Goal: Task Accomplishment & Management: Complete application form

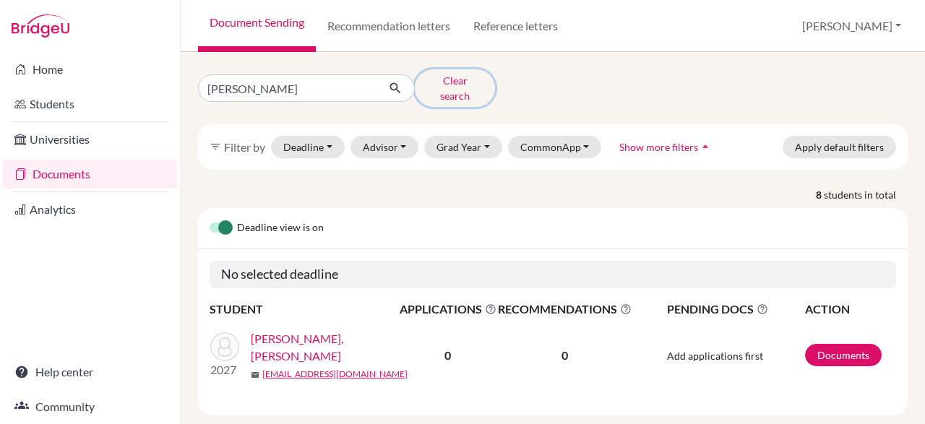
click at [471, 91] on button "Clear search" at bounding box center [455, 88] width 80 height 38
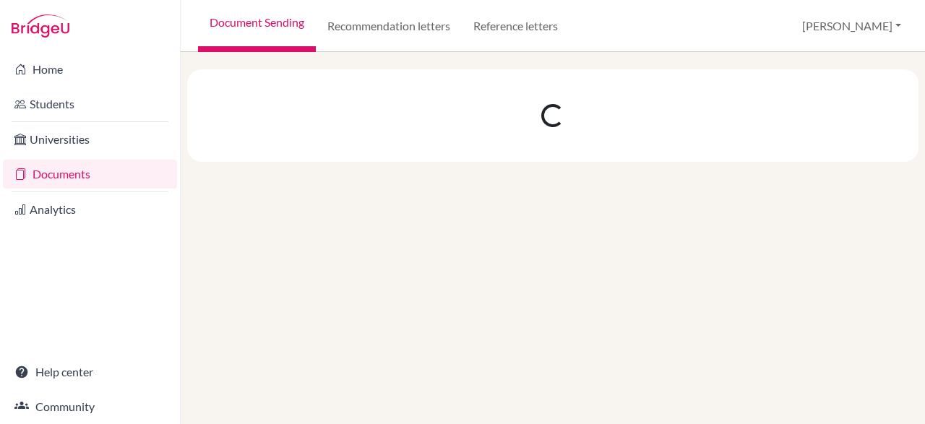
select select "10"
select select "11"
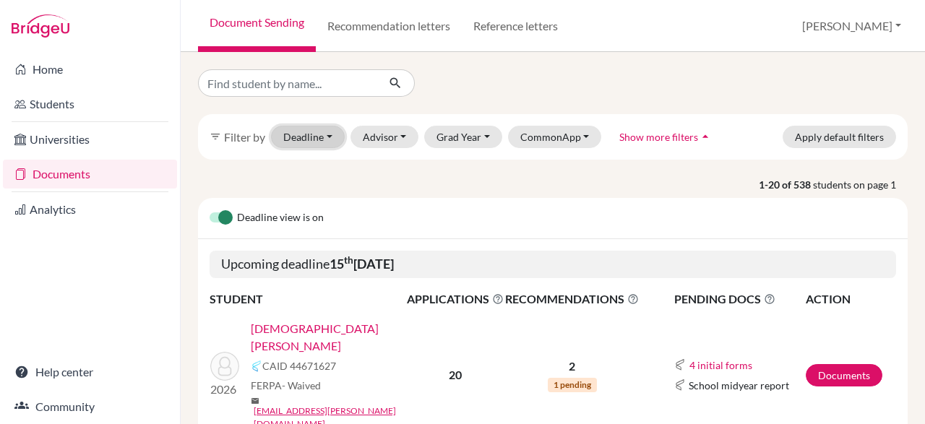
click at [327, 138] on button "Deadline - Select a date range Or double click for a single date selection Toda…" at bounding box center [308, 137] width 74 height 22
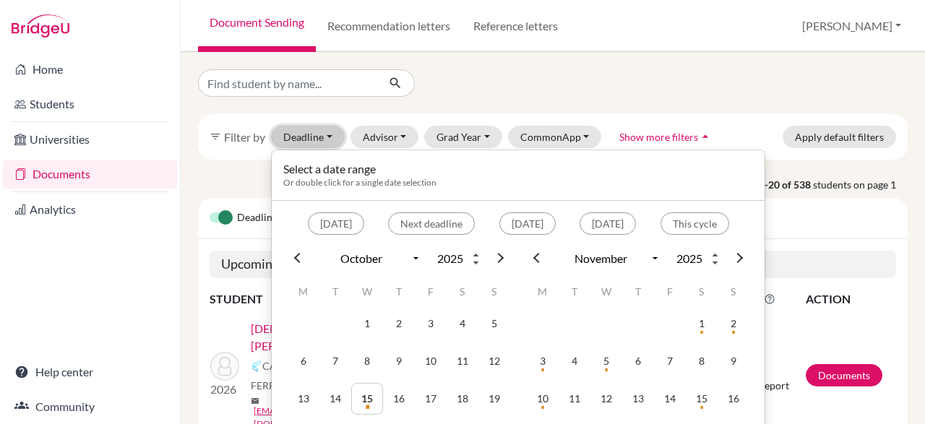
click at [296, 140] on button "Deadline - Select a date range Or double click for a single date selection Toda…" at bounding box center [308, 137] width 74 height 22
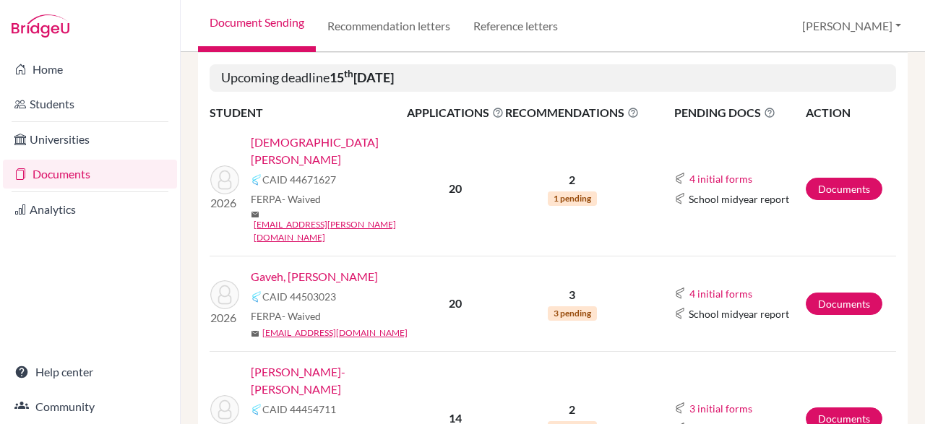
scroll to position [269, 0]
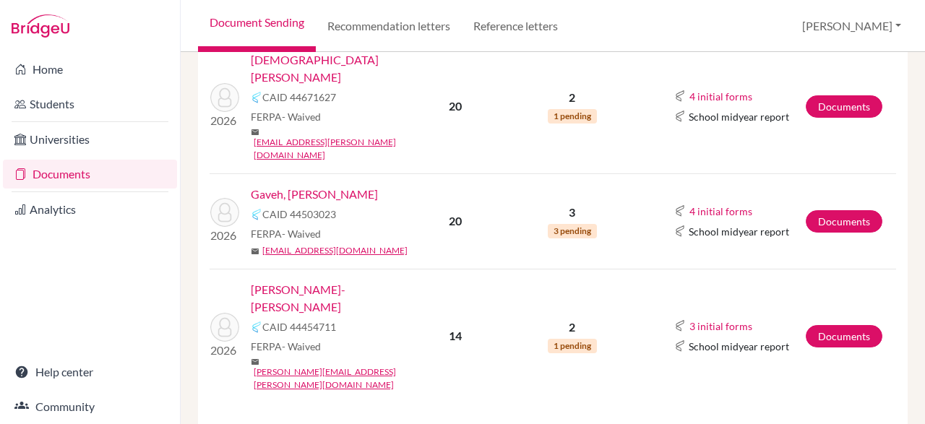
click at [348, 186] on link "Gaveh, [PERSON_NAME]" at bounding box center [314, 194] width 127 height 17
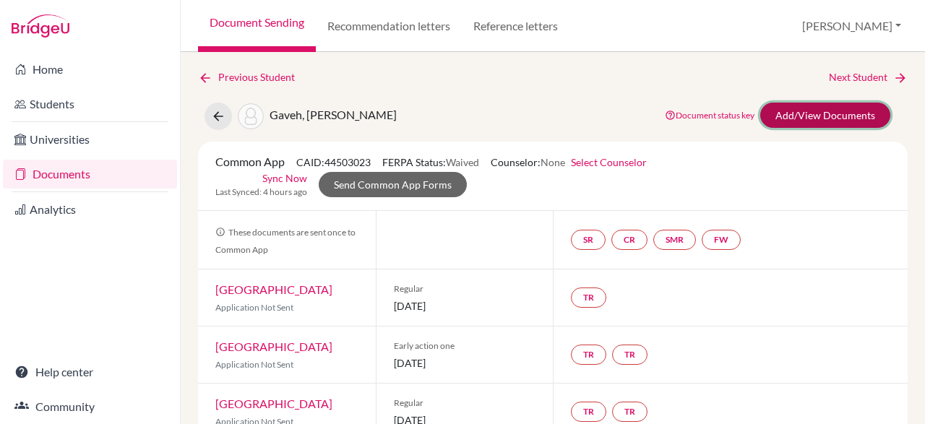
click at [841, 116] on link "Add/View Documents" at bounding box center [826, 115] width 130 height 25
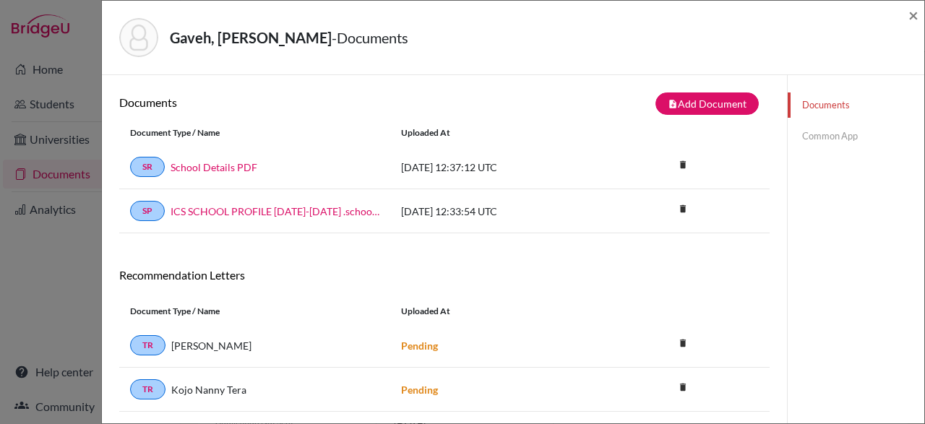
click at [851, 140] on link "Common App" at bounding box center [856, 136] width 137 height 25
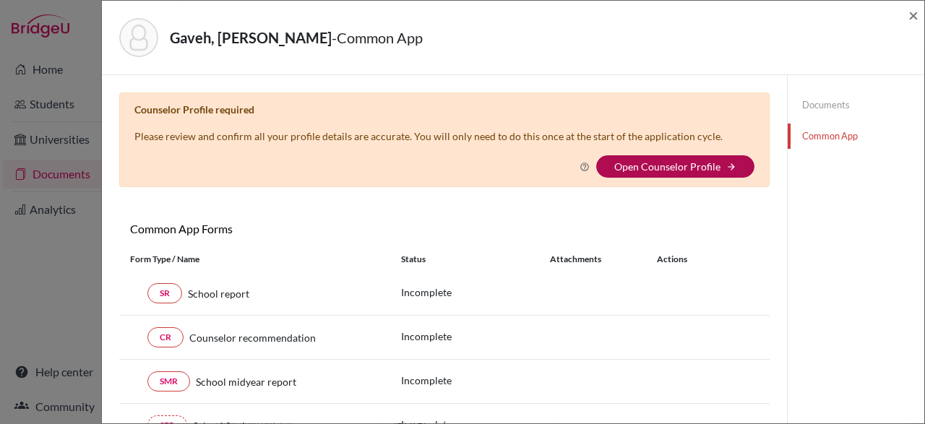
click at [680, 171] on link "Open Counselor Profile" at bounding box center [667, 166] width 106 height 12
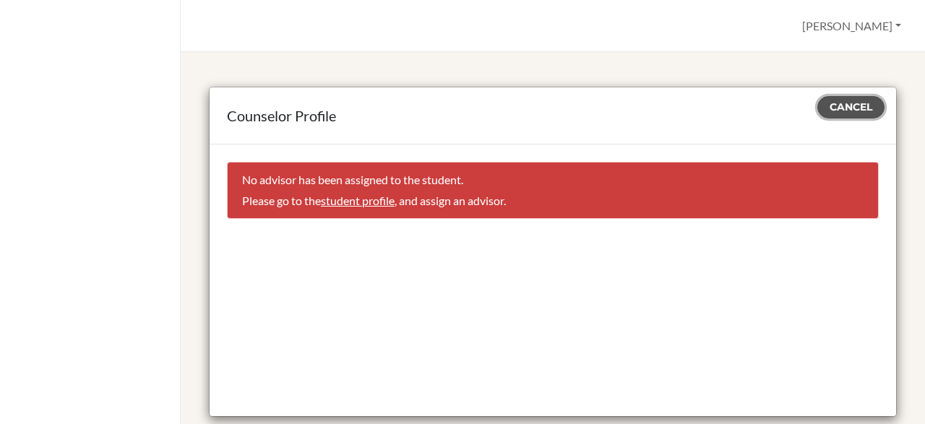
click at [854, 108] on span "Cancel" at bounding box center [851, 106] width 43 height 13
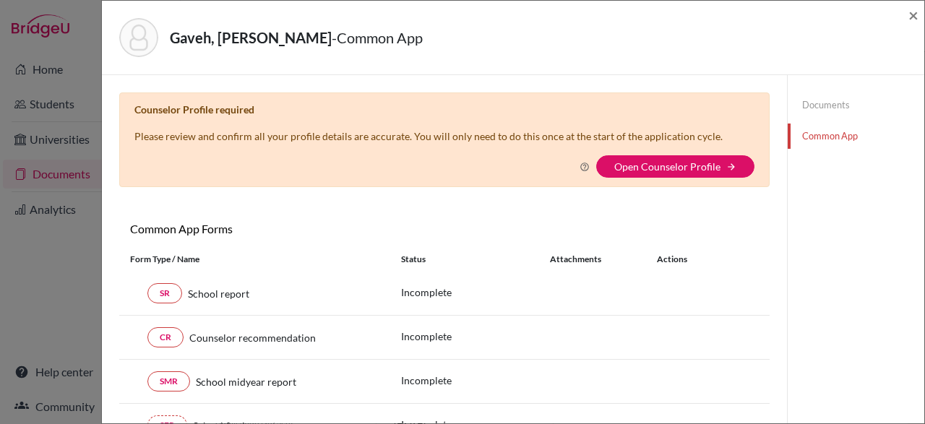
click at [37, 98] on div "Gaveh, Madisyn Enyonam - Common App × × Counselor Profile required Please revie…" at bounding box center [462, 212] width 925 height 424
click at [38, 99] on div "Gaveh, Madisyn Enyonam - Common App × × Counselor Profile required Please revie…" at bounding box center [462, 212] width 925 height 424
click at [914, 20] on span "×" at bounding box center [914, 14] width 10 height 21
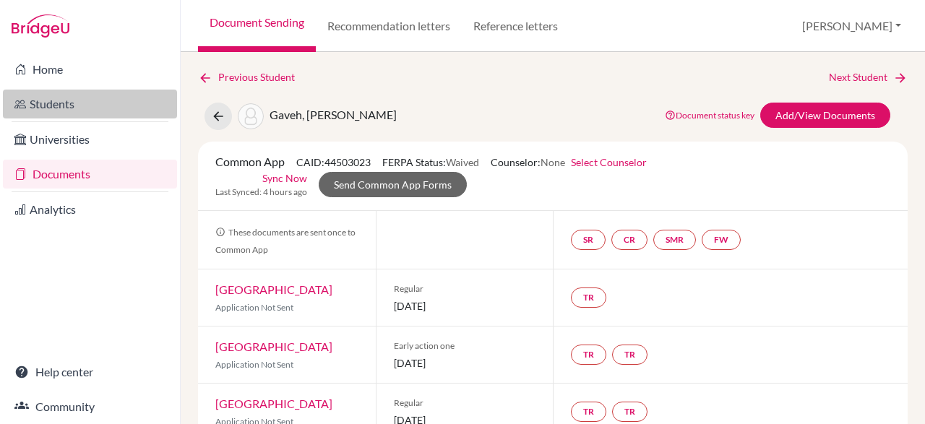
click at [55, 102] on link "Students" at bounding box center [90, 104] width 174 height 29
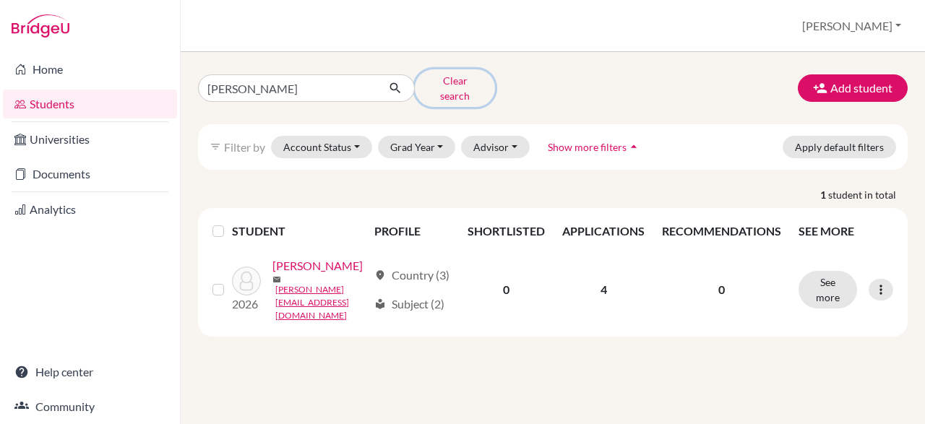
click at [446, 87] on button "Clear search" at bounding box center [455, 88] width 80 height 38
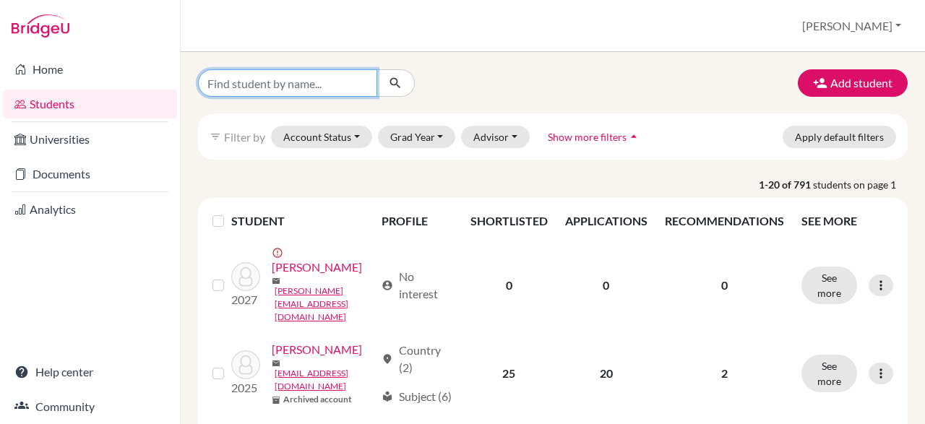
drag, startPoint x: 342, startPoint y: 93, endPoint x: 348, endPoint y: 87, distance: 7.7
click at [348, 87] on input "Find student by name..." at bounding box center [287, 82] width 179 height 27
type input "madisyn"
click button "submit" at bounding box center [396, 82] width 38 height 27
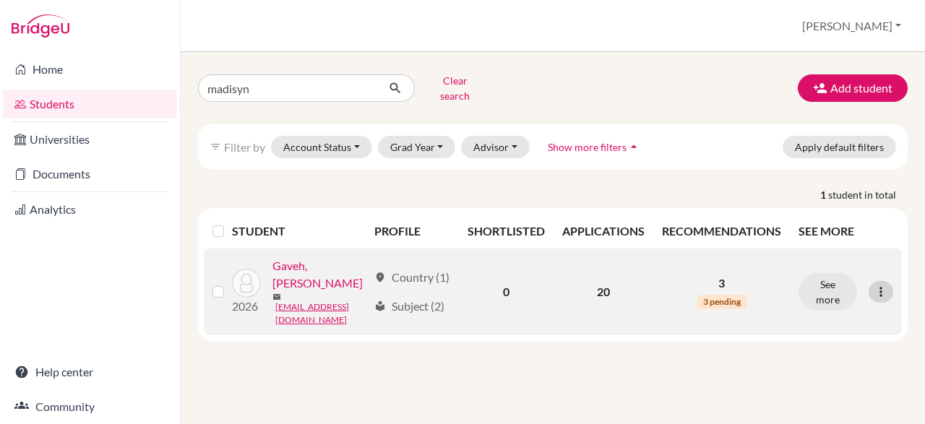
click at [883, 285] on icon at bounding box center [881, 292] width 14 height 14
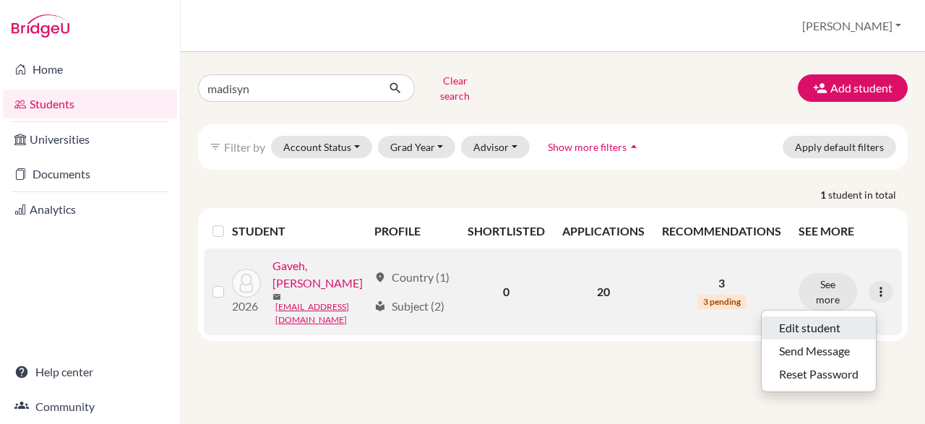
click at [845, 320] on button "Edit student" at bounding box center [819, 328] width 114 height 23
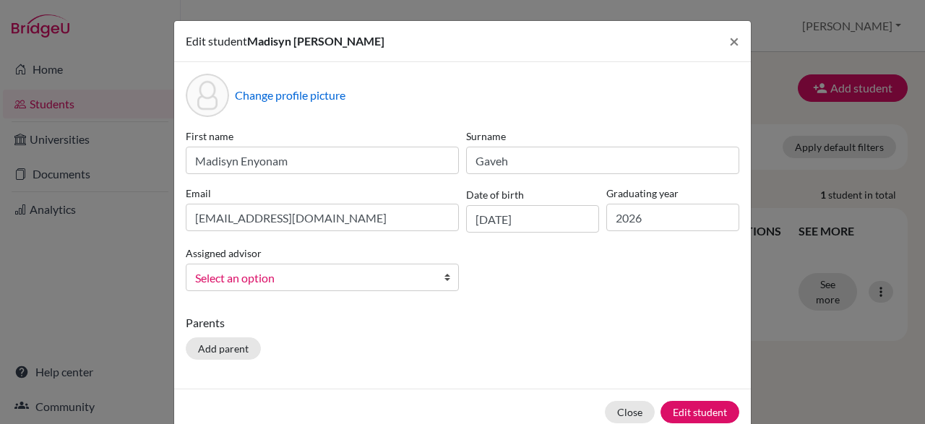
click at [469, 269] on div "First name Madisyn Enyonam Surname Gaveh Email madisyn.enyonamgaveh@icsghana.in…" at bounding box center [462, 216] width 561 height 174
click at [446, 283] on b at bounding box center [451, 278] width 14 height 26
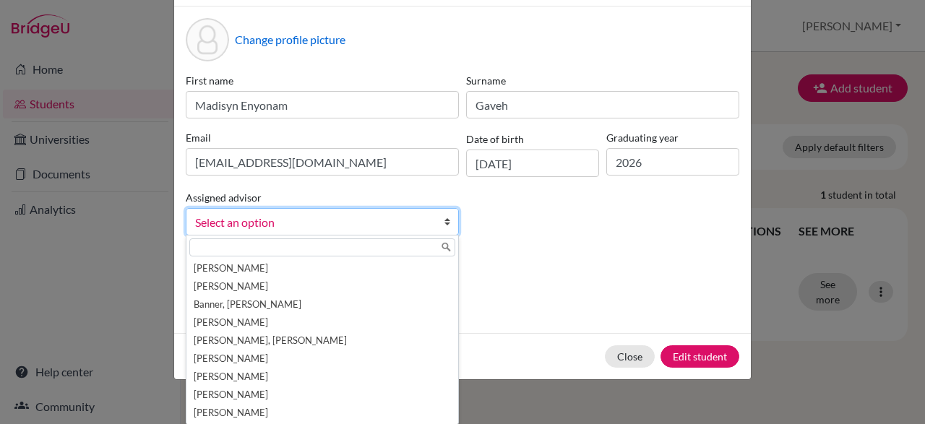
scroll to position [30, 0]
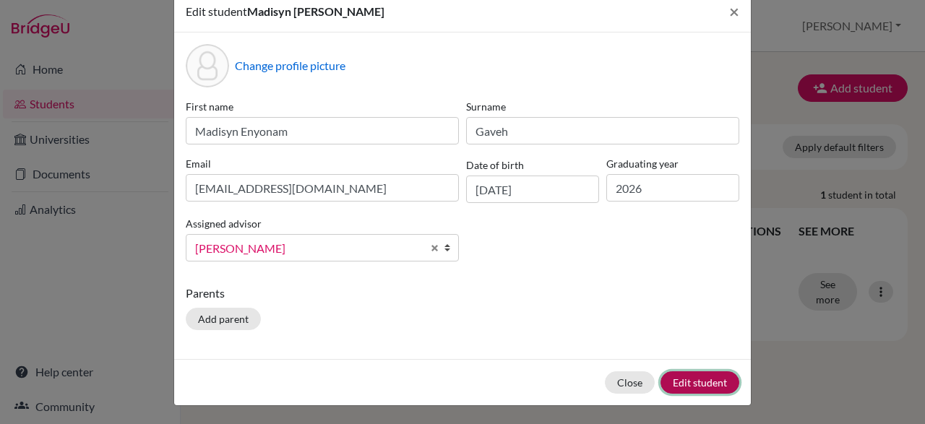
click at [711, 385] on button "Edit student" at bounding box center [700, 383] width 79 height 22
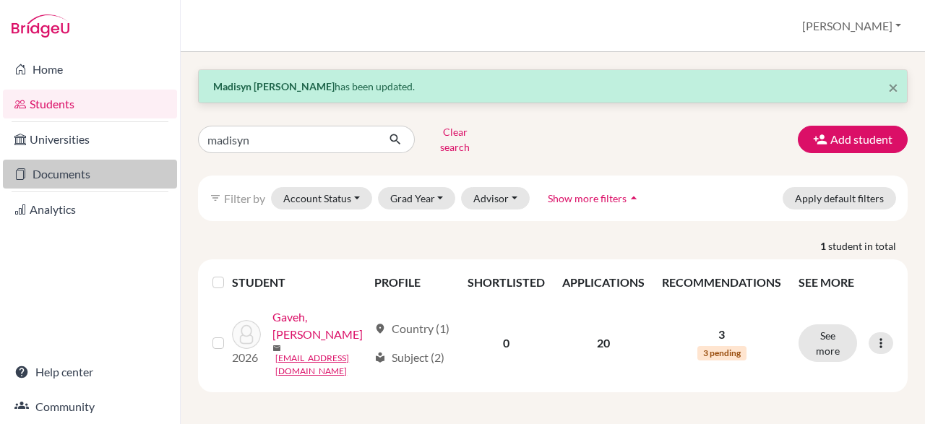
click at [74, 174] on link "Documents" at bounding box center [90, 174] width 174 height 29
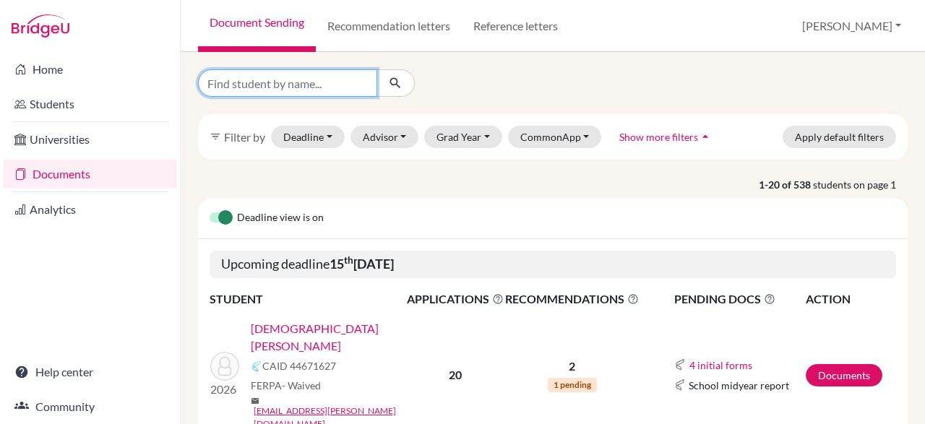
click at [343, 86] on input "Find student by name..." at bounding box center [287, 82] width 179 height 27
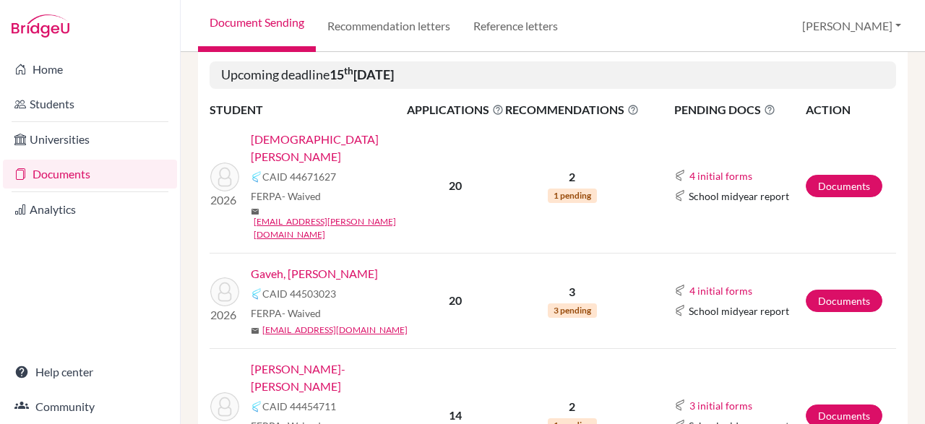
scroll to position [217, 0]
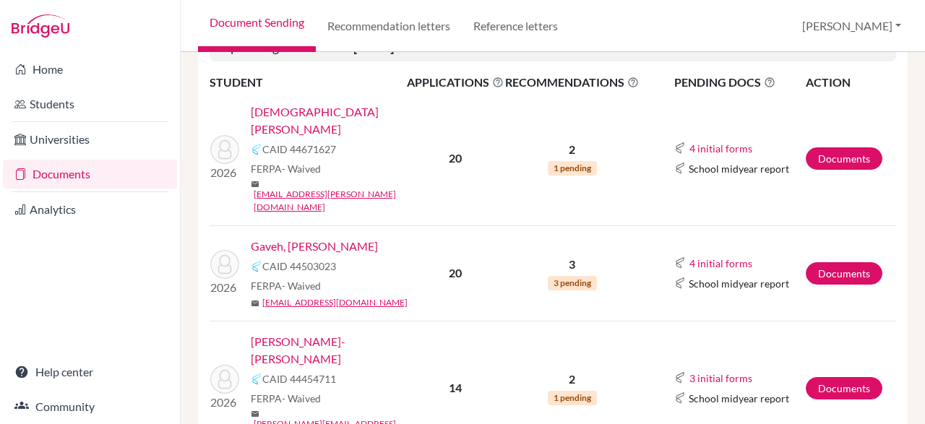
click at [364, 238] on link "Gaveh, [PERSON_NAME]" at bounding box center [314, 246] width 127 height 17
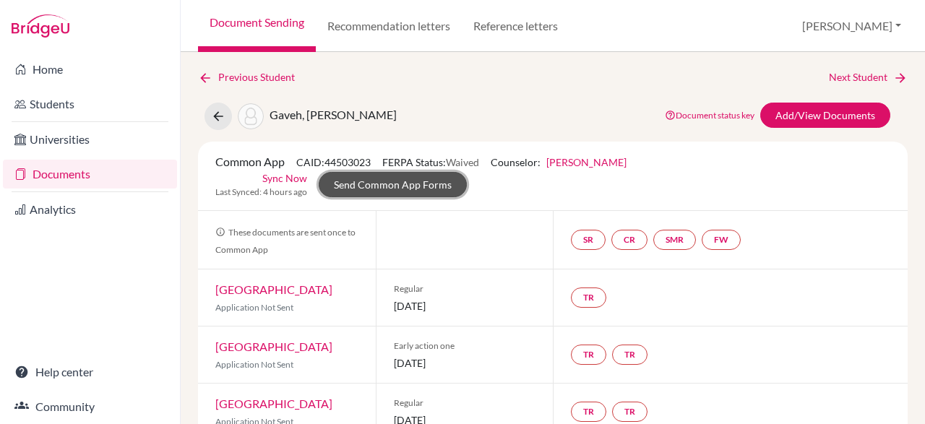
click at [467, 172] on link "Send Common App Forms" at bounding box center [393, 184] width 148 height 25
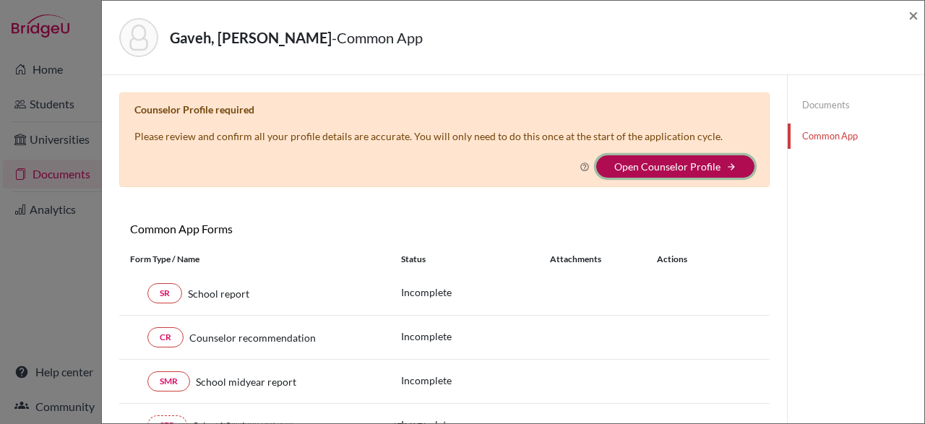
click at [695, 176] on button "Open Counselor Profile arrow_forward" at bounding box center [675, 166] width 158 height 22
click at [664, 168] on link "Open Counselor Profile" at bounding box center [667, 166] width 106 height 12
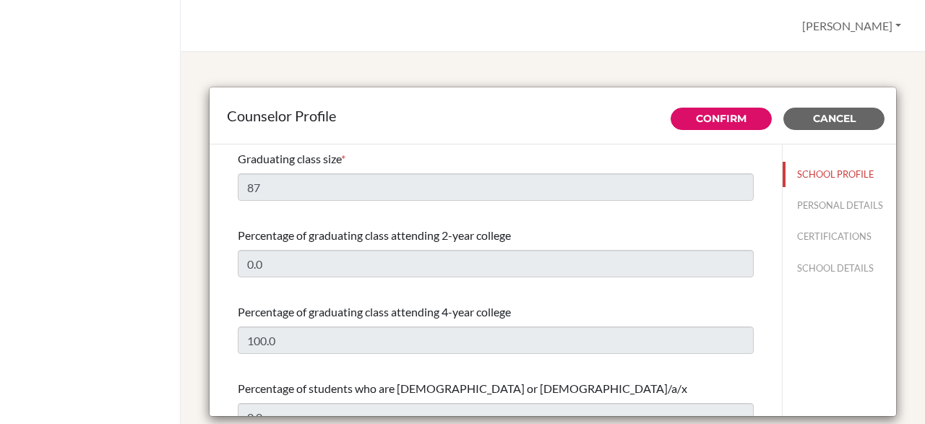
select select "1"
select select "352451"
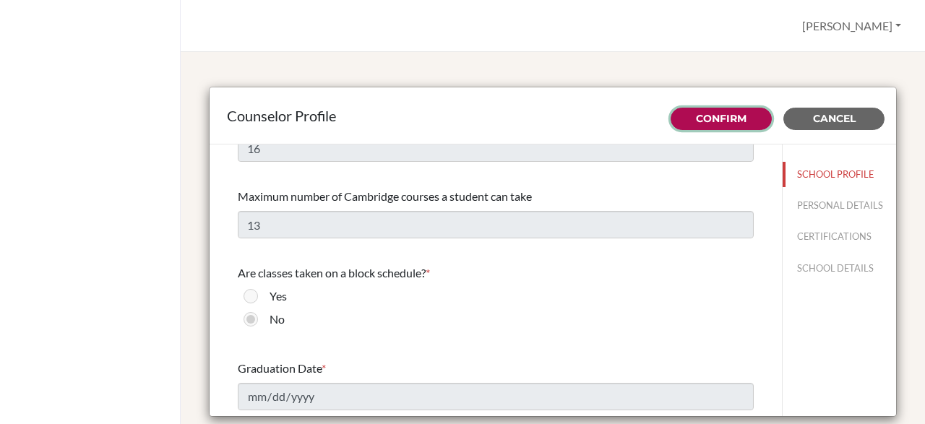
click at [725, 126] on button "Confirm" at bounding box center [721, 119] width 101 height 22
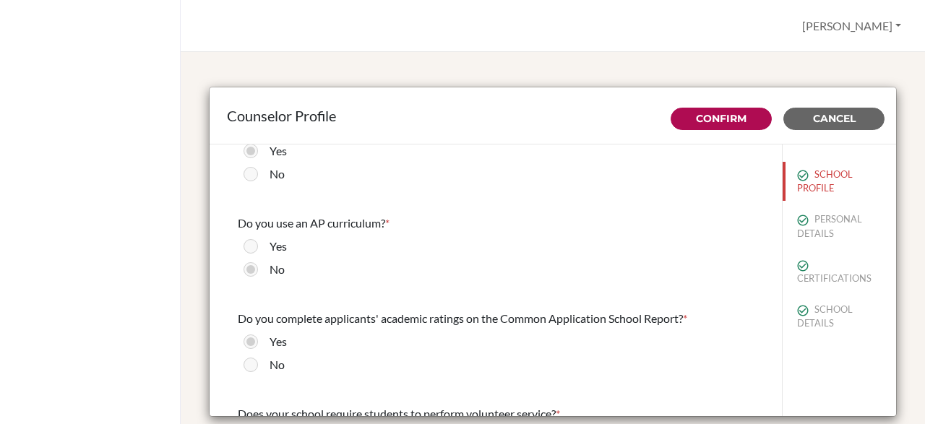
scroll to position [1495, 0]
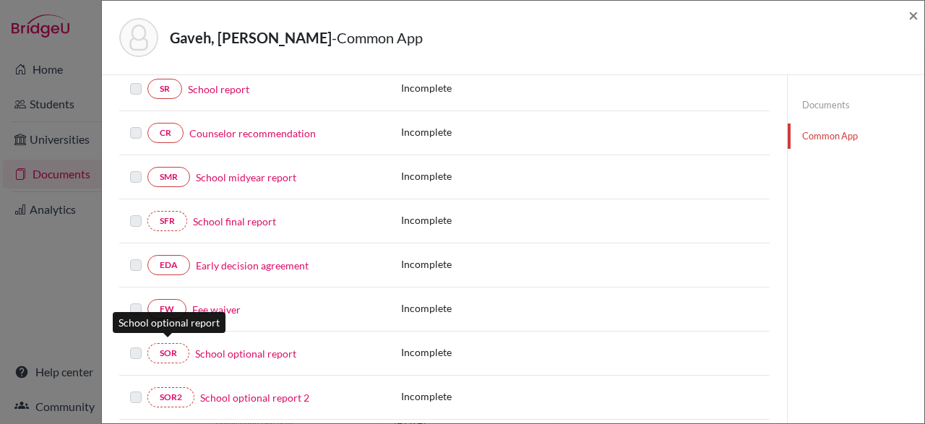
scroll to position [204, 0]
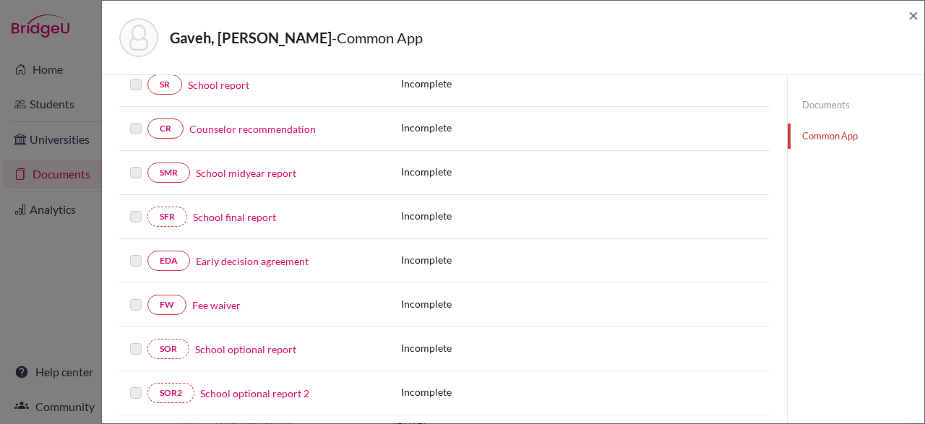
click at [275, 125] on link "Counselor recommendation" at bounding box center [252, 128] width 127 height 15
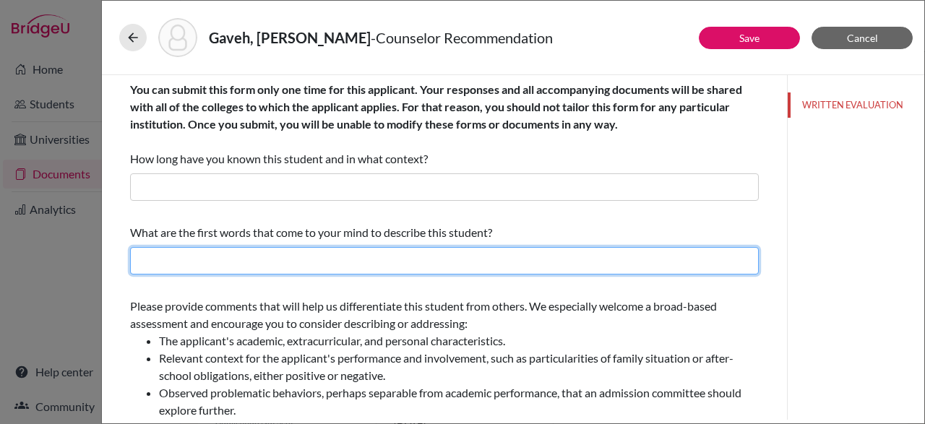
click at [179, 265] on input "text" at bounding box center [444, 260] width 629 height 27
type input "Persistent, Competitive, Curious"
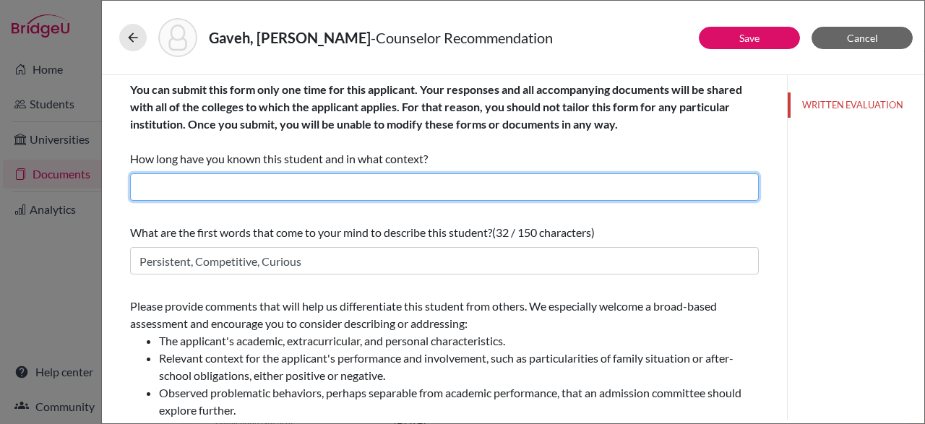
click at [469, 192] on input "text" at bounding box center [444, 187] width 629 height 27
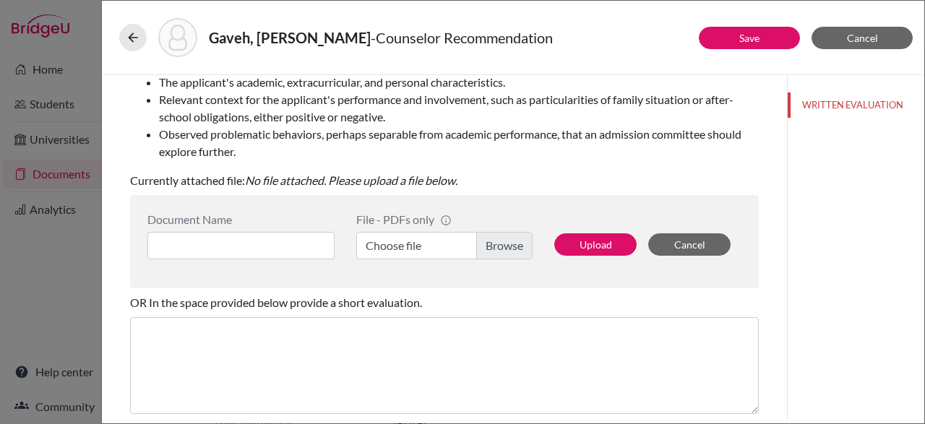
scroll to position [301, 0]
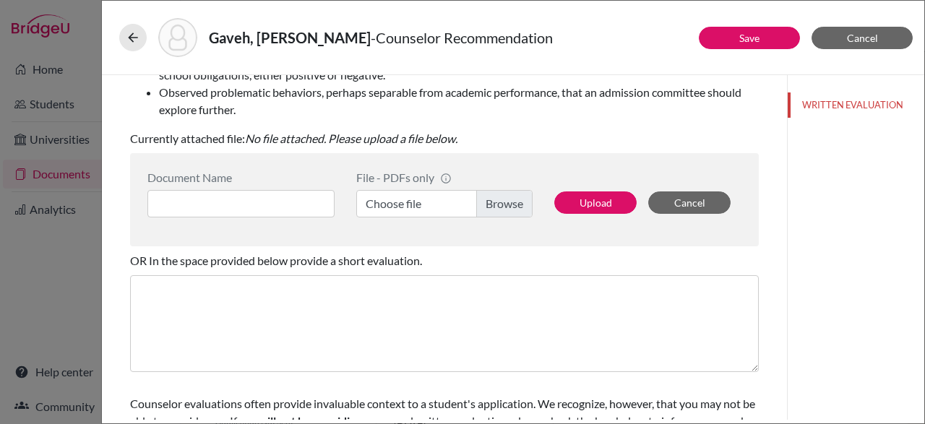
type input "3 years in my cpacity as counselor"
click at [504, 202] on label "Choose file" at bounding box center [444, 203] width 176 height 27
click at [504, 202] on input "Choose file" at bounding box center [444, 203] width 176 height 27
click at [291, 217] on input at bounding box center [240, 203] width 187 height 27
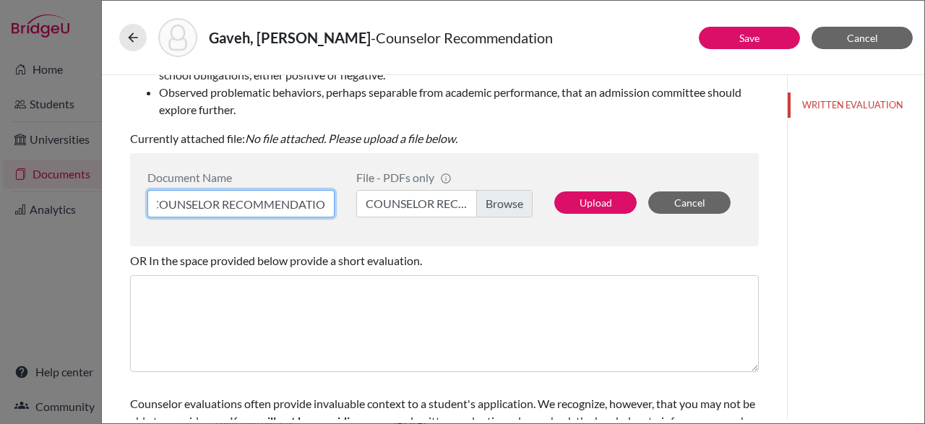
scroll to position [0, 14]
type input "COUNSELOR RECOMMENDATION"
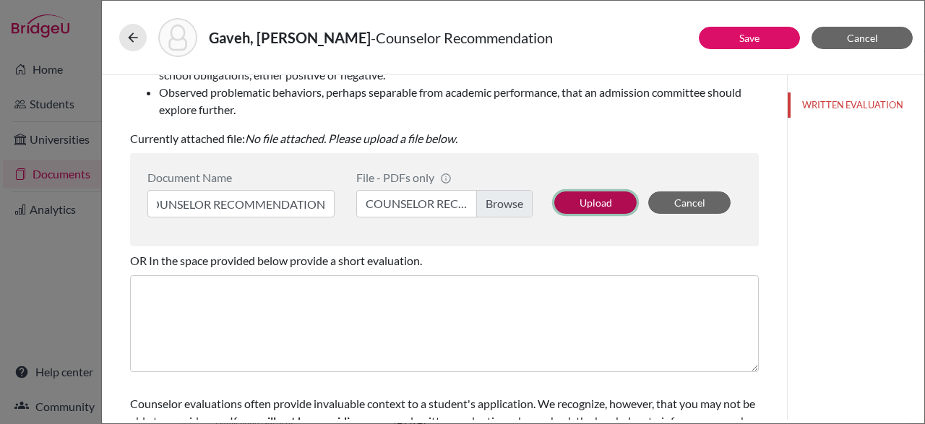
click at [602, 205] on button "Upload" at bounding box center [595, 203] width 82 height 22
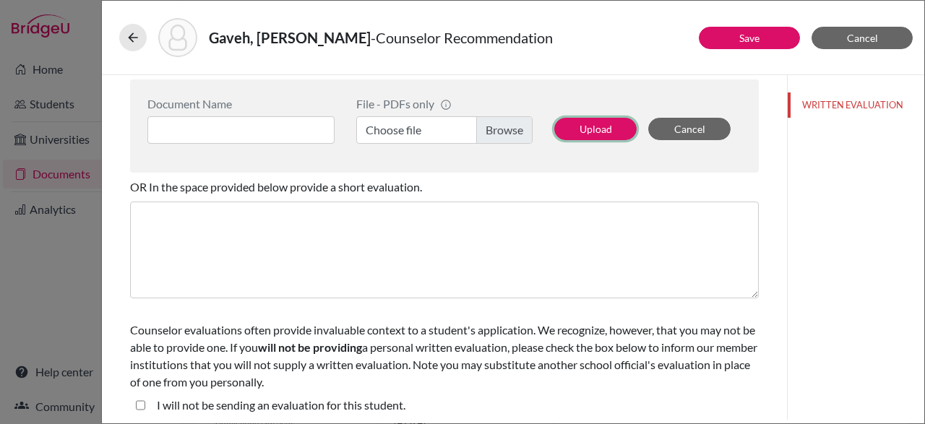
scroll to position [374, 0]
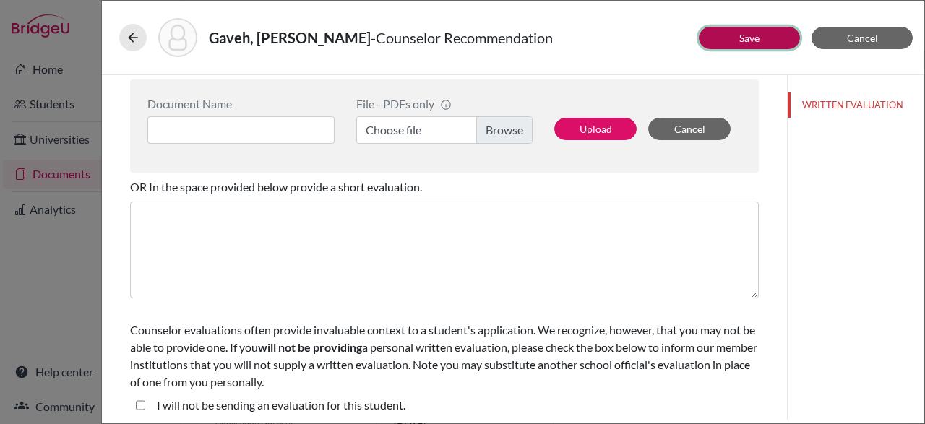
click at [764, 43] on button "Save" at bounding box center [749, 38] width 101 height 22
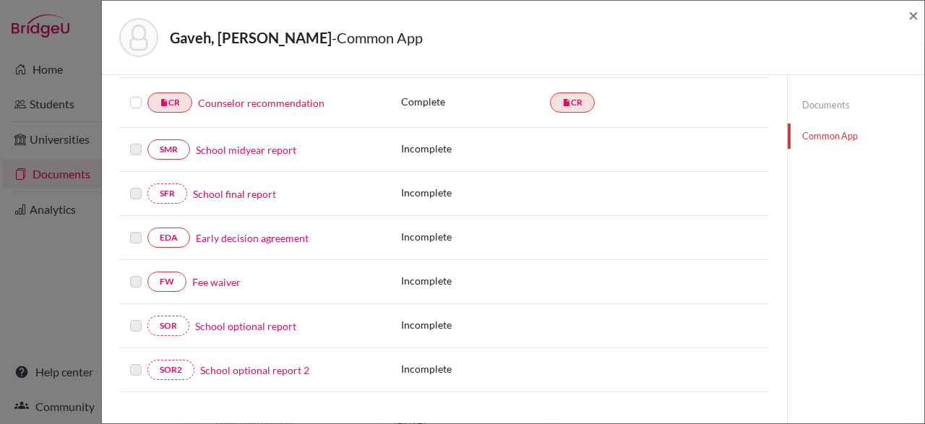
scroll to position [234, 0]
click at [244, 236] on link "Early decision agreement" at bounding box center [252, 236] width 113 height 15
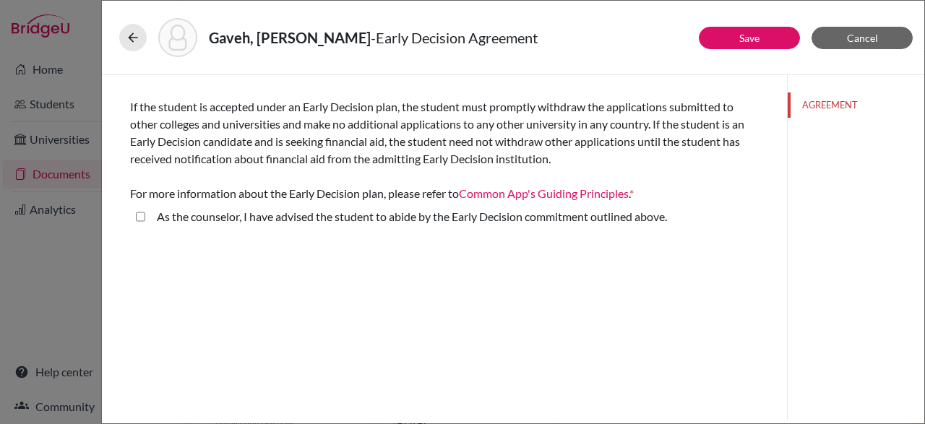
click at [137, 219] on above\ "As the counselor, I have advised the student to abide by the Early Decision com…" at bounding box center [140, 216] width 9 height 17
checkbox above\ "true"
click at [519, 276] on div "Signature *" at bounding box center [444, 280] width 629 height 62
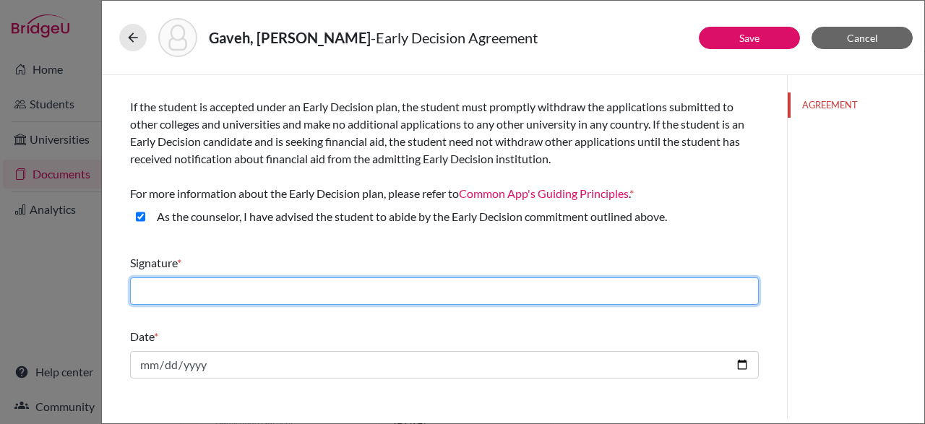
click at [533, 286] on input "text" at bounding box center [444, 291] width 629 height 27
type input "r"
type input "[PERSON_NAME]"
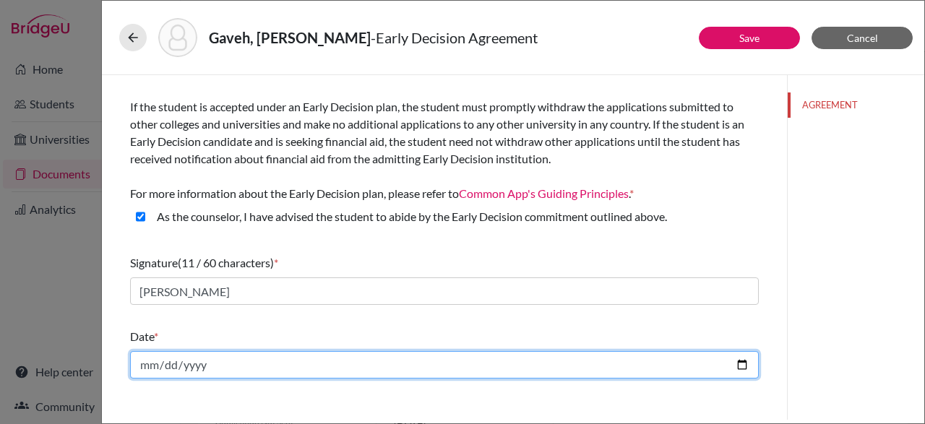
click at [636, 364] on input "date" at bounding box center [444, 364] width 629 height 27
click at [748, 361] on input "date" at bounding box center [444, 364] width 629 height 27
type input "2025-10-15"
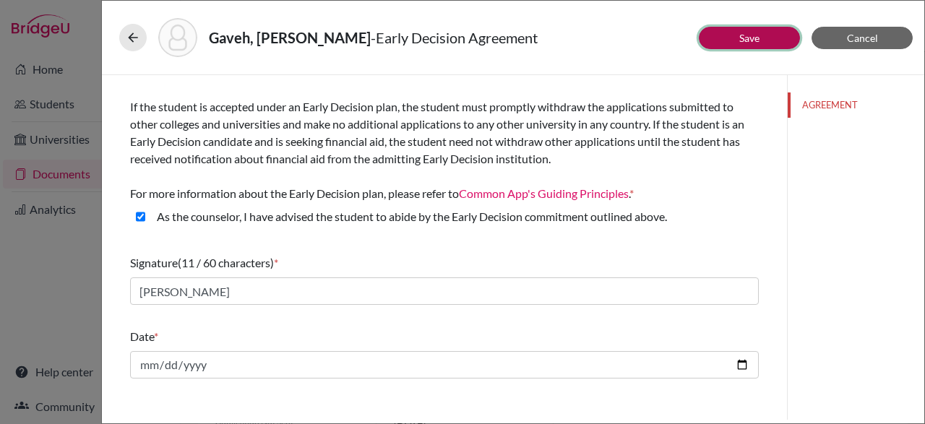
click at [741, 41] on link "Save" at bounding box center [750, 38] width 20 height 12
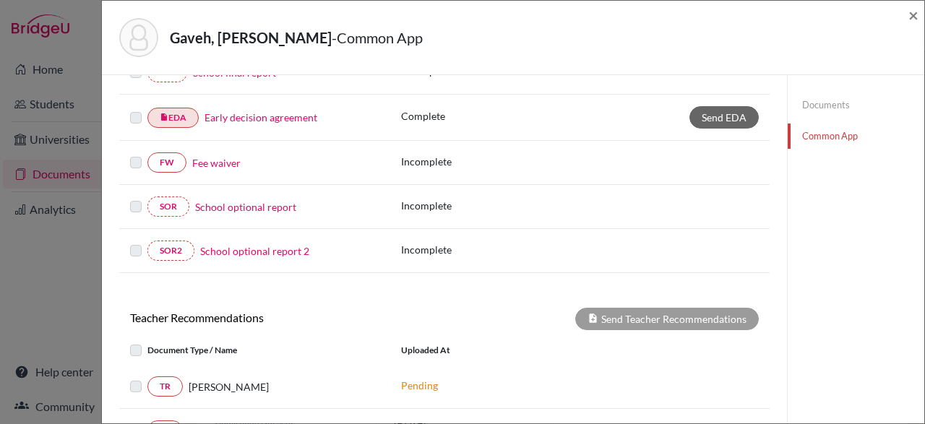
scroll to position [351, 0]
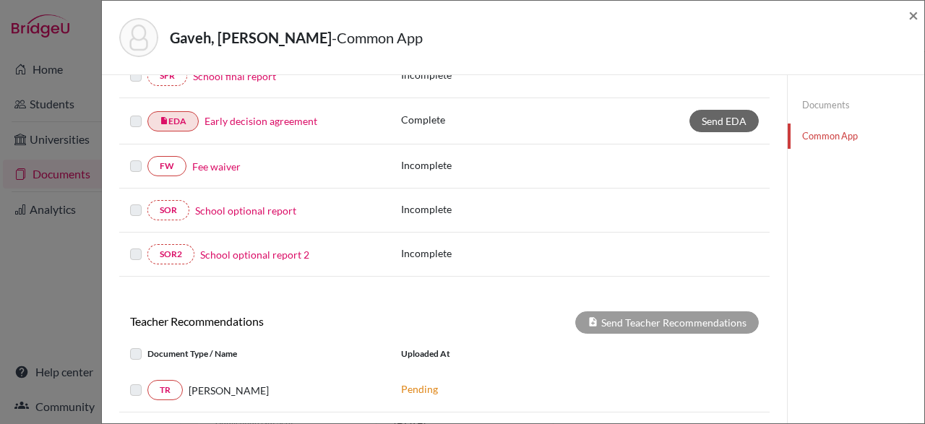
click at [226, 160] on link "Fee waiver" at bounding box center [216, 166] width 48 height 15
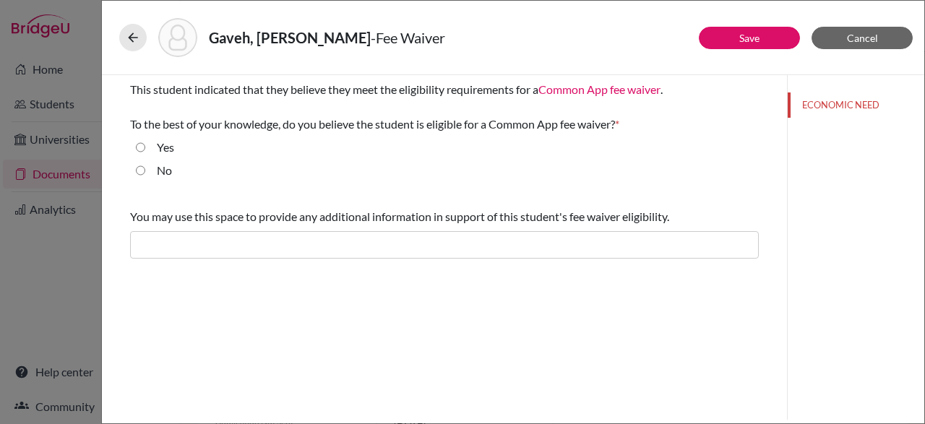
click at [139, 151] on input "Yes" at bounding box center [140, 147] width 9 height 17
radio input "true"
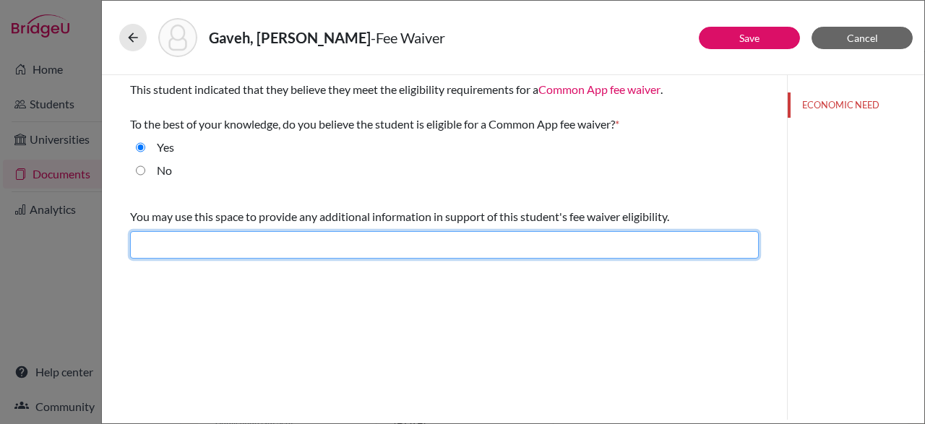
click at [241, 239] on input "text" at bounding box center [444, 244] width 629 height 27
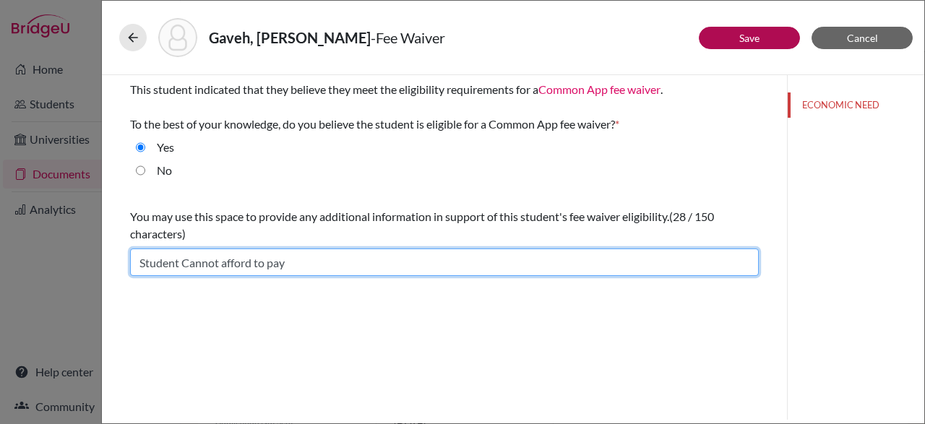
type input "Student Cannot afford to pay"
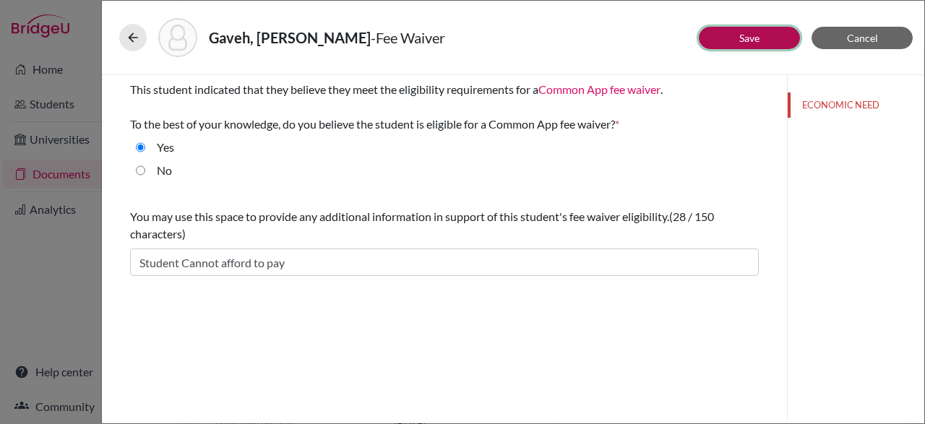
click at [757, 35] on link "Save" at bounding box center [750, 38] width 20 height 12
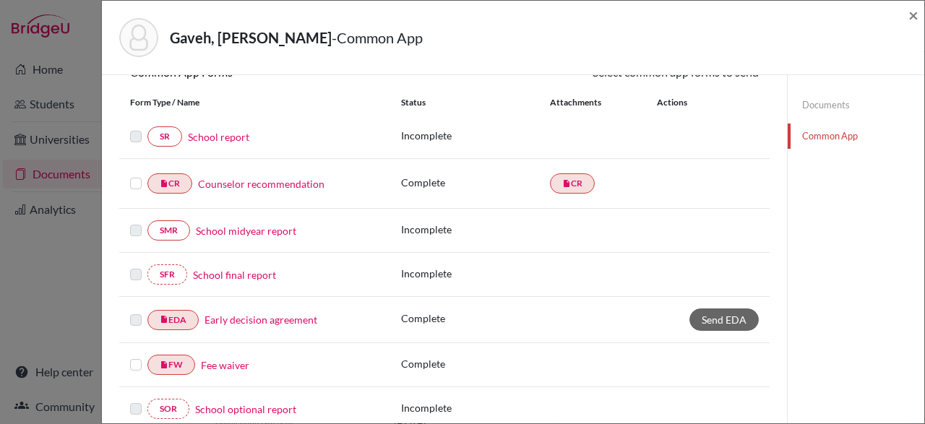
scroll to position [148, 0]
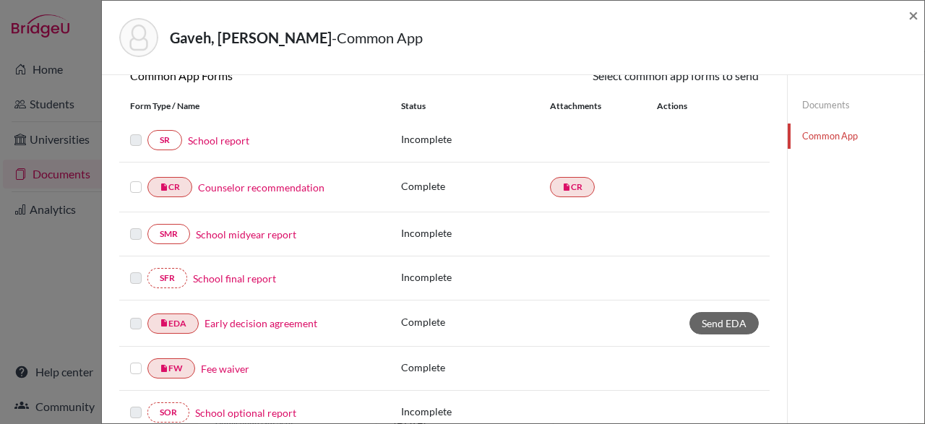
click at [213, 147] on div "SR School report" at bounding box center [254, 140] width 249 height 20
click at [222, 142] on link "School report" at bounding box center [218, 140] width 61 height 15
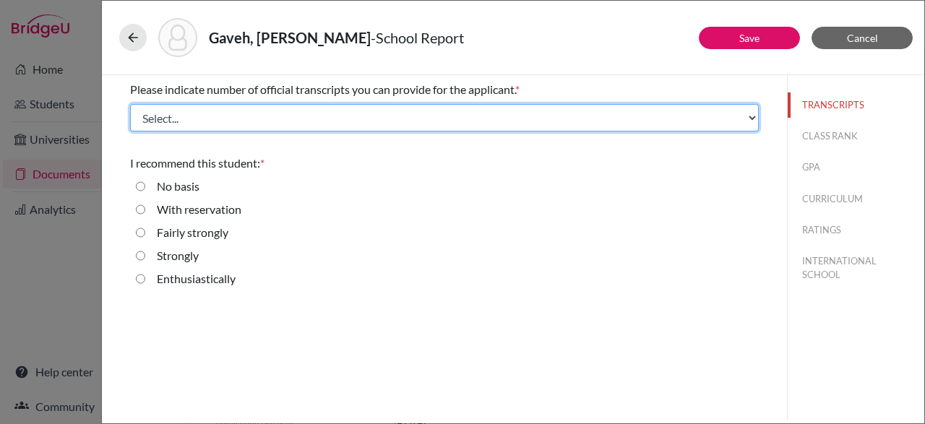
click at [731, 127] on select "Select... 1 2 3 4" at bounding box center [444, 117] width 629 height 27
select select "2"
click option "2" at bounding box center [0, 0] width 0 height 0
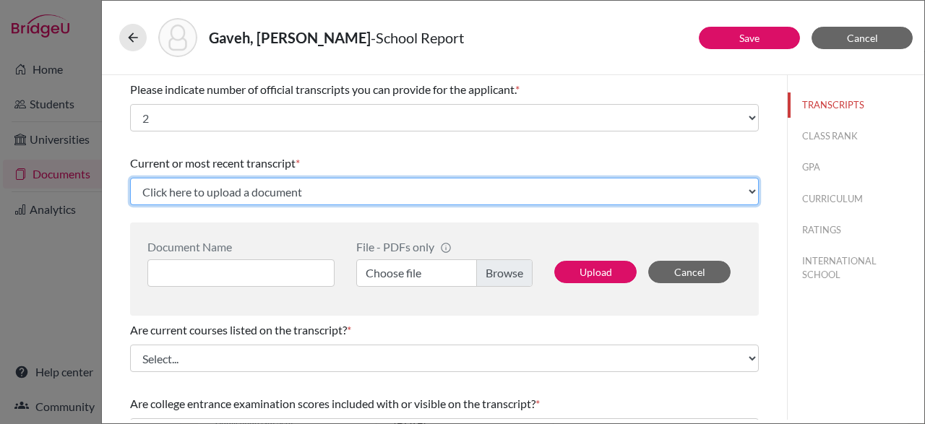
click at [410, 193] on select "Click here to upload a document Upload New File" at bounding box center [444, 191] width 629 height 27
select select "Upload New File"
click option "Upload New File" at bounding box center [0, 0] width 0 height 0
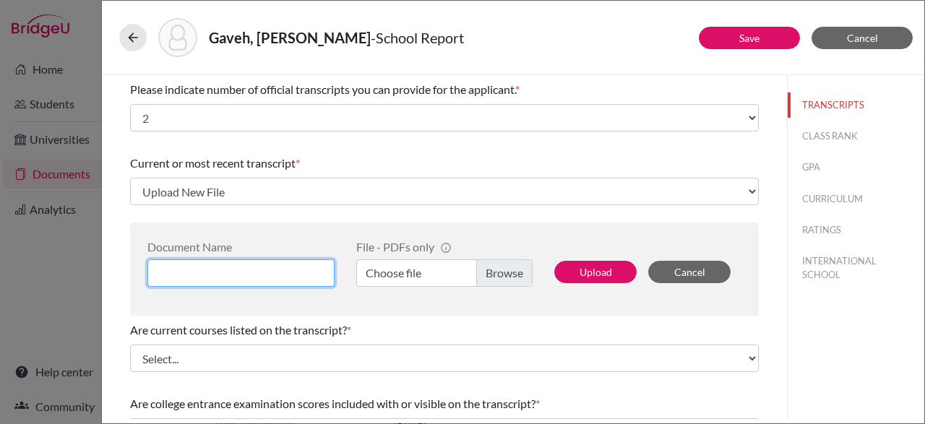
click at [239, 271] on input at bounding box center [240, 273] width 187 height 27
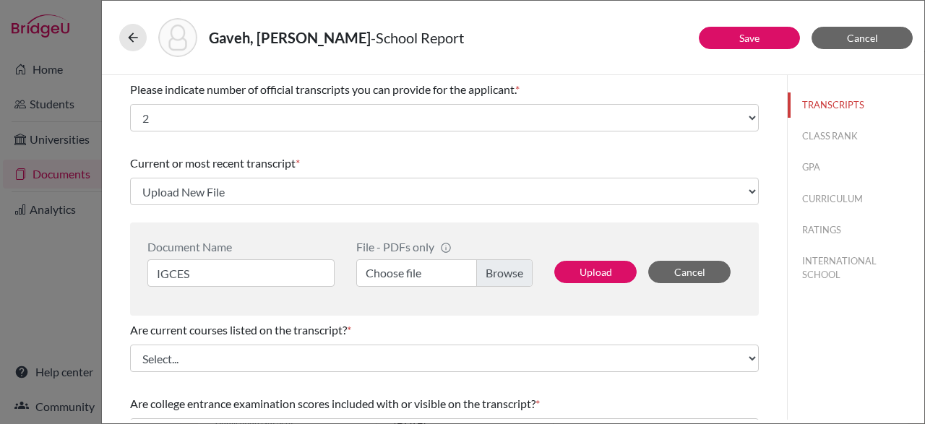
click at [508, 277] on label "Choose file" at bounding box center [444, 273] width 176 height 27
click at [508, 277] on input "Choose file" at bounding box center [444, 273] width 176 height 27
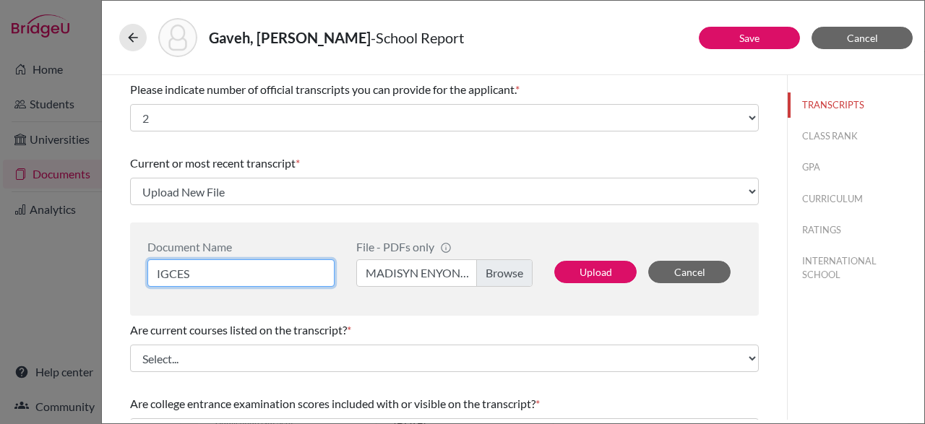
click at [269, 281] on input "IGCES" at bounding box center [240, 273] width 187 height 27
type input "IGCSE"
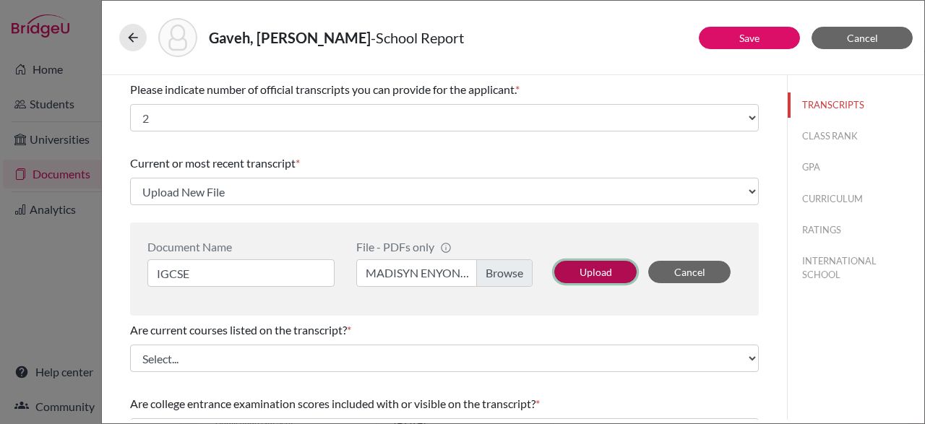
click at [602, 272] on button "Upload" at bounding box center [595, 272] width 82 height 22
select select "690742"
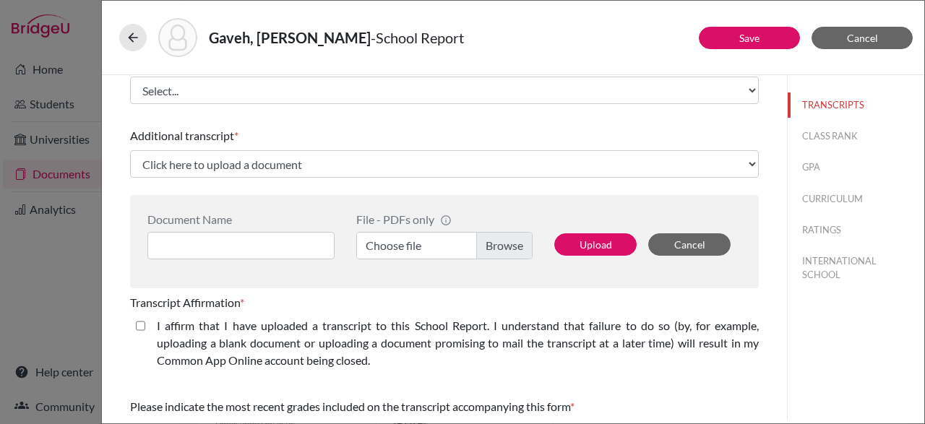
scroll to position [249, 0]
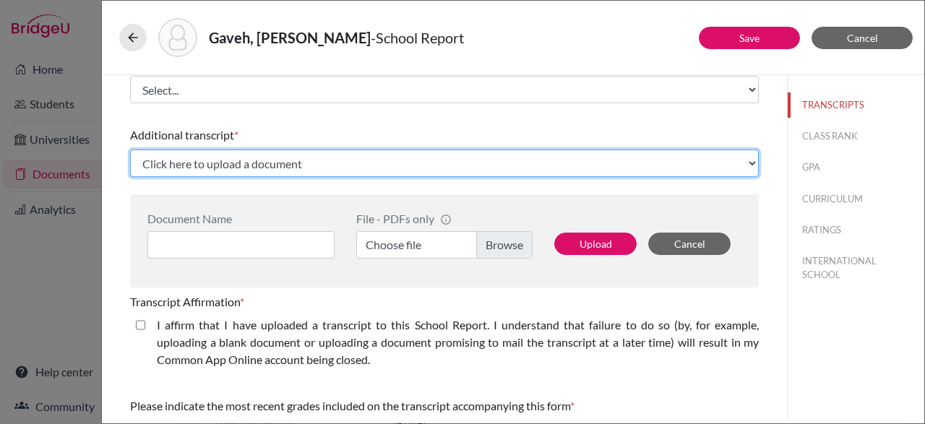
click at [709, 175] on select "Click here to upload a document Upload New File" at bounding box center [444, 163] width 629 height 27
select select "Upload New File"
click option "Upload New File" at bounding box center [0, 0] width 0 height 0
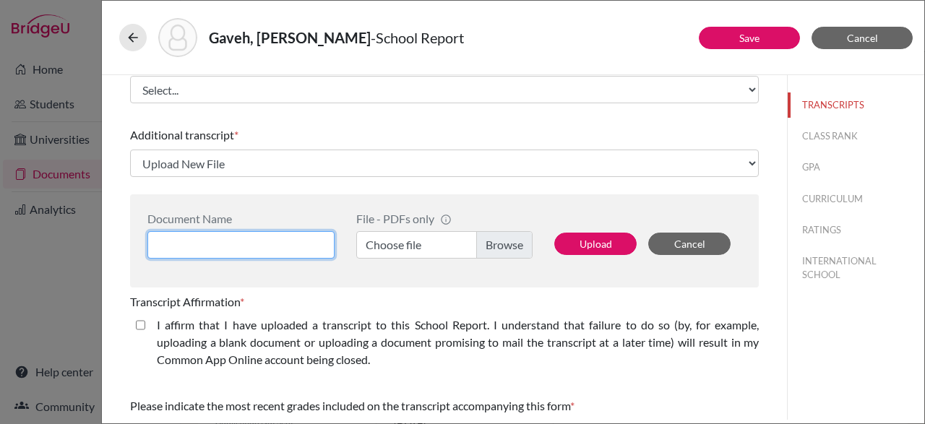
click at [299, 249] on input at bounding box center [240, 244] width 187 height 27
type input "TRANSCRIPT"
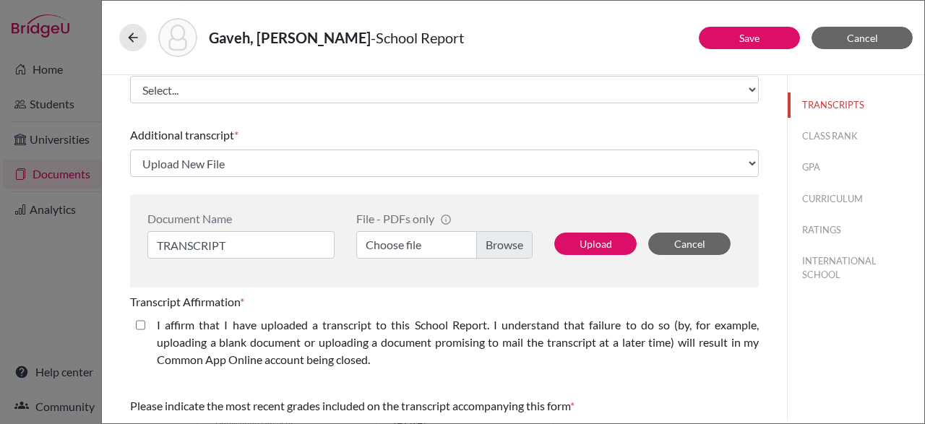
click at [513, 253] on label "Choose file" at bounding box center [444, 244] width 176 height 27
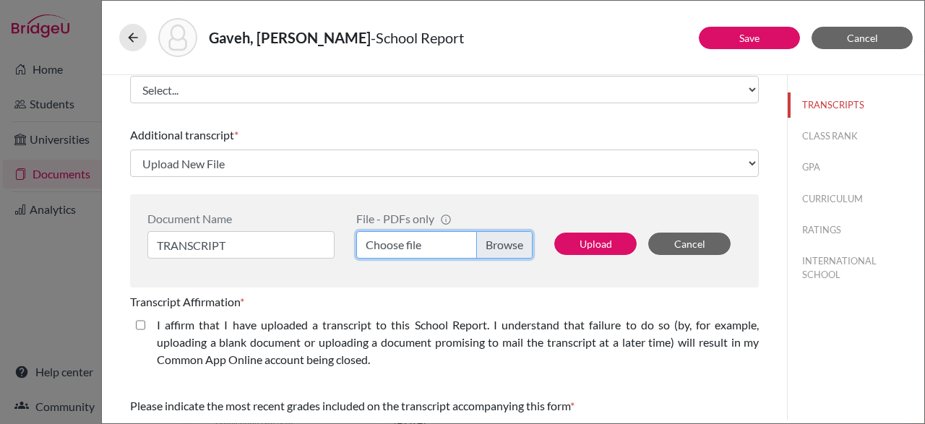
click at [513, 253] on input "Choose file" at bounding box center [444, 244] width 176 height 27
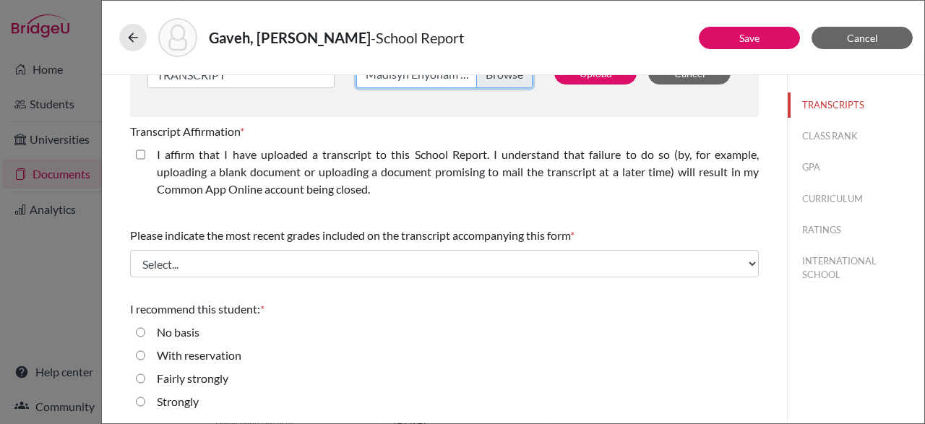
scroll to position [422, 0]
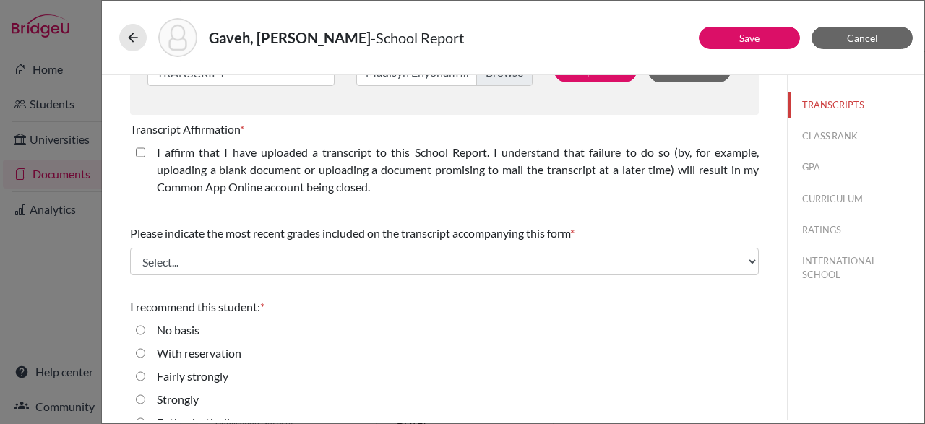
click at [137, 150] on closed\ "I affirm that I have uploaded a transcript to this School Report. I understand …" at bounding box center [140, 152] width 9 height 17
checkbox closed\ "true"
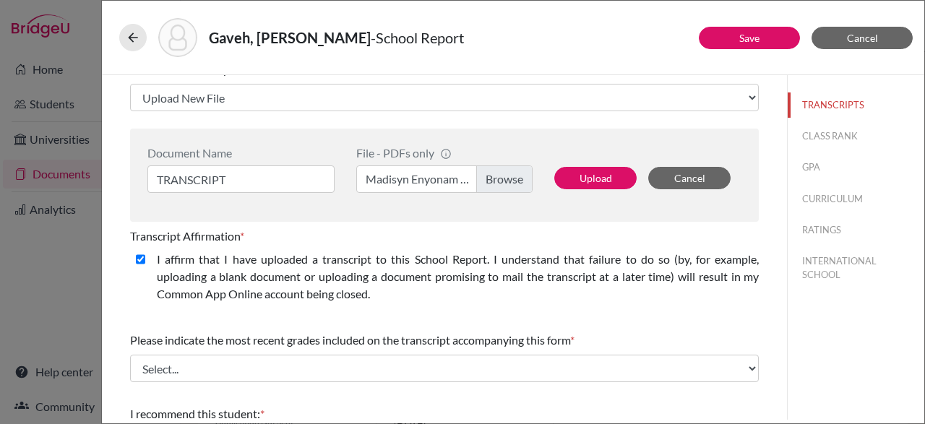
scroll to position [315, 0]
click at [599, 176] on button "Upload" at bounding box center [595, 178] width 82 height 22
select select "690743"
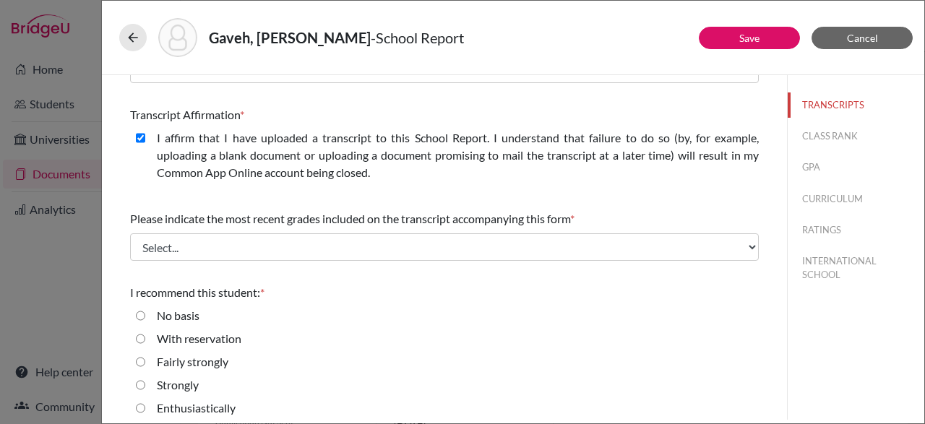
scroll to position [351, 0]
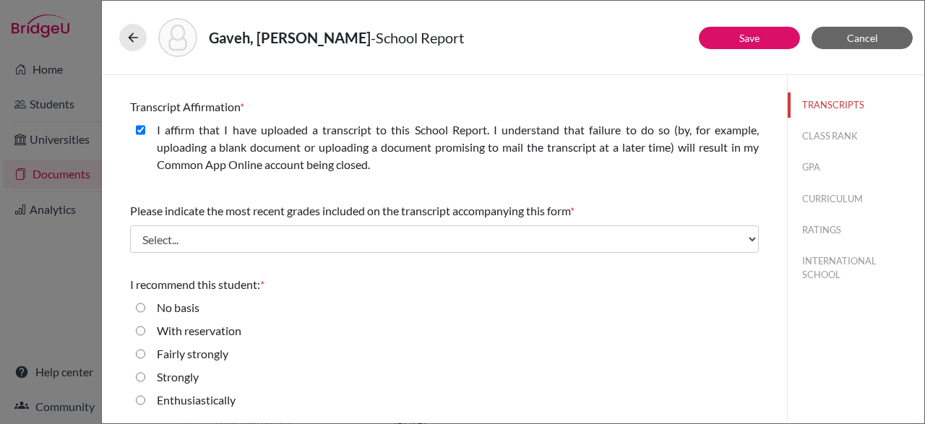
click at [135, 403] on div "Enthusiastically" at bounding box center [444, 403] width 629 height 23
click at [134, 404] on div "Enthusiastically" at bounding box center [444, 403] width 629 height 23
click at [149, 394] on div "Enthusiastically" at bounding box center [190, 403] width 90 height 23
click at [138, 398] on input "Enthusiastically" at bounding box center [140, 400] width 9 height 17
radio input "true"
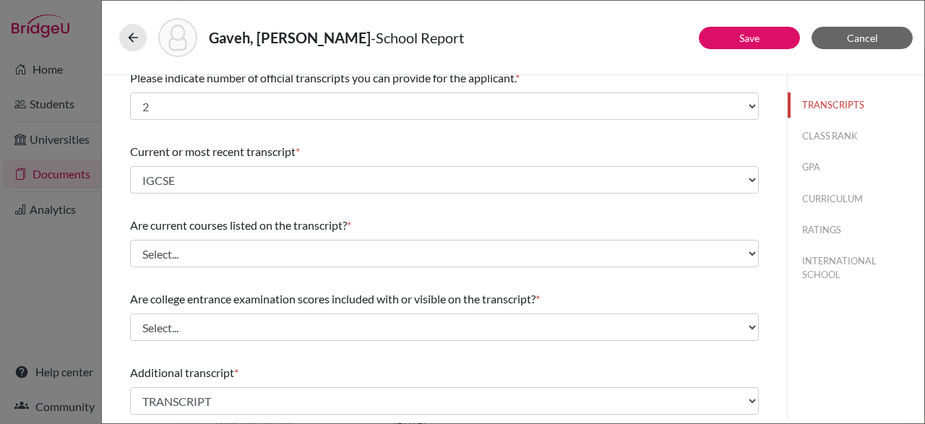
scroll to position [0, 0]
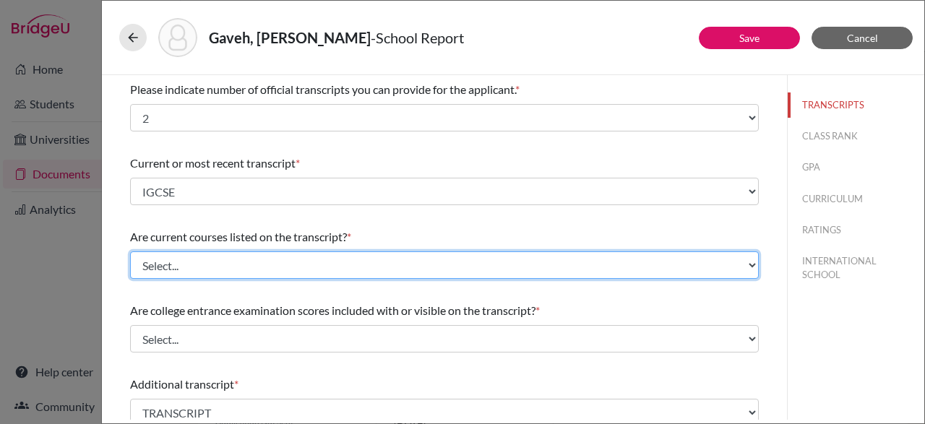
click at [558, 262] on select "Select... Yes No" at bounding box center [444, 265] width 629 height 27
select select "0"
click option "Yes" at bounding box center [0, 0] width 0 height 0
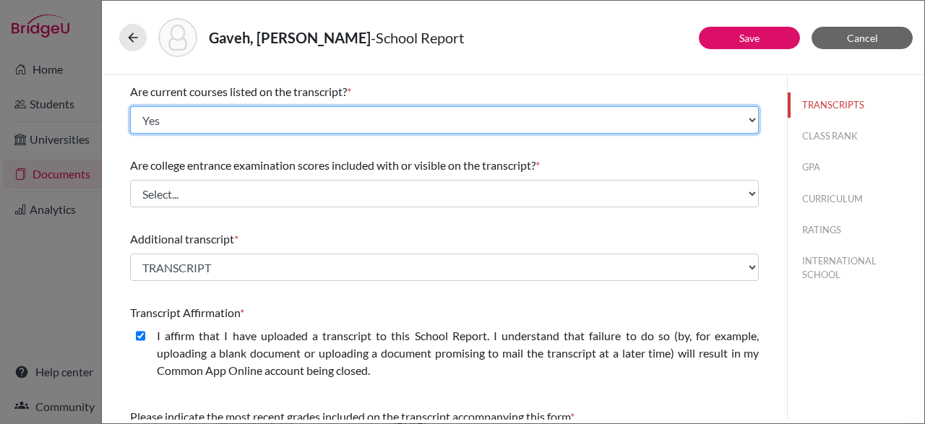
scroll to position [151, 0]
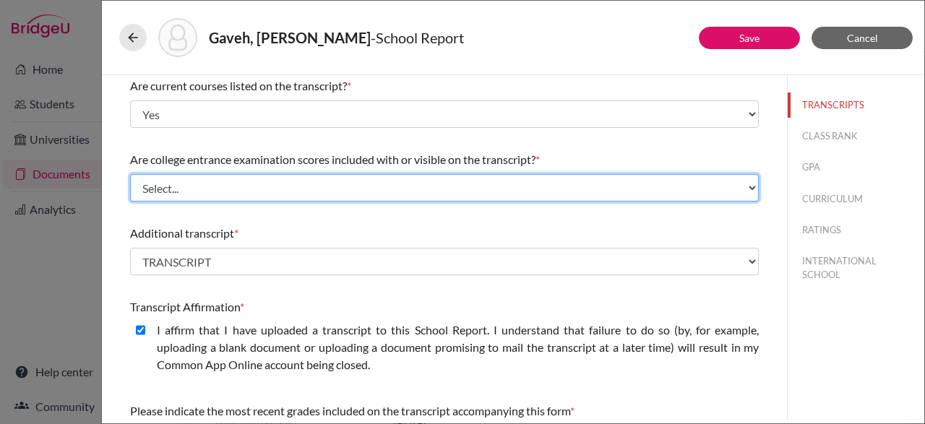
click at [476, 180] on select "Select... Yes No" at bounding box center [444, 187] width 629 height 27
select select "1"
click option "No" at bounding box center [0, 0] width 0 height 0
click at [630, 189] on select "Select... Yes No" at bounding box center [444, 187] width 629 height 27
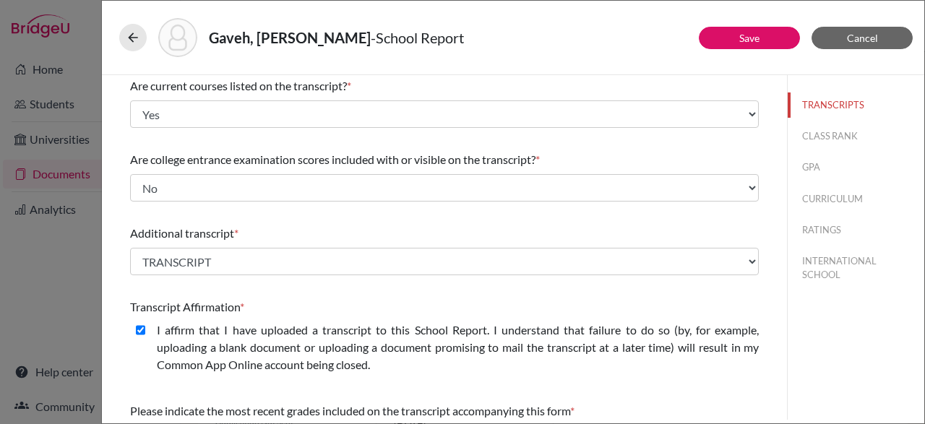
click at [817, 340] on div "TRANSCRIPTS CLASS RANK GPA CURRICULUM RATINGS INTERNATIONAL SCHOOL" at bounding box center [855, 247] width 137 height 345
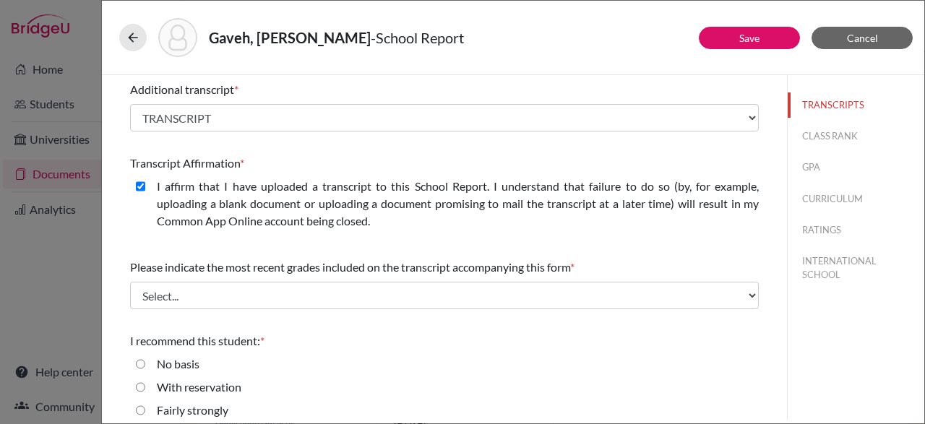
scroll to position [351, 0]
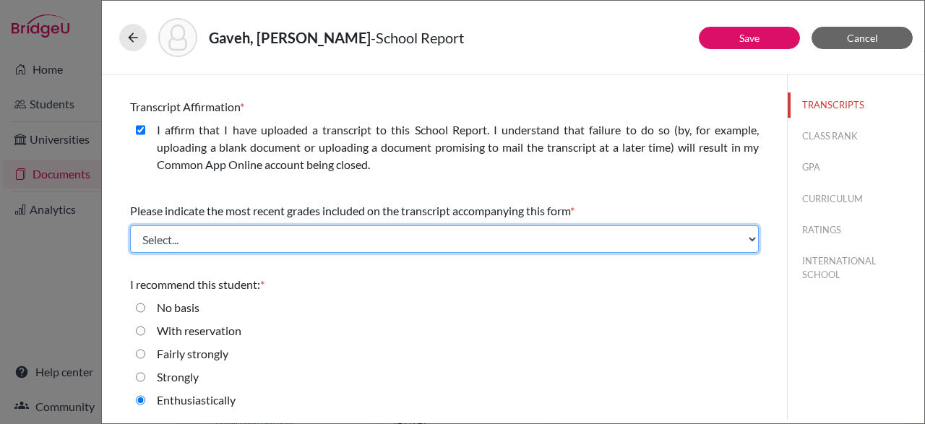
click at [696, 239] on select "Select... Final junior year grades 1st Quarter senior year grades 2nd Quarter/1…" at bounding box center [444, 239] width 629 height 27
select select "0"
click grades "Final junior year grades" at bounding box center [0, 0] width 0 height 0
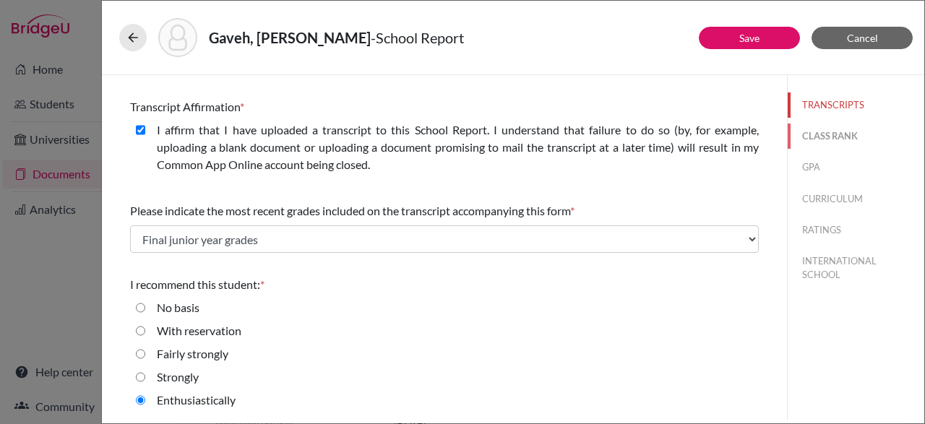
click at [857, 132] on button "CLASS RANK" at bounding box center [856, 136] width 137 height 25
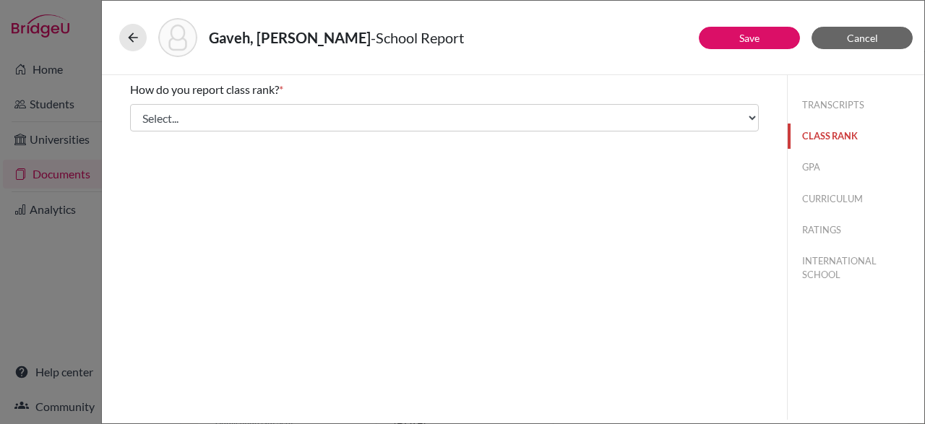
scroll to position [0, 0]
click at [693, 103] on div "How do you report class rank? * Select... Exact Decile Quintile Quartile None" at bounding box center [444, 106] width 629 height 62
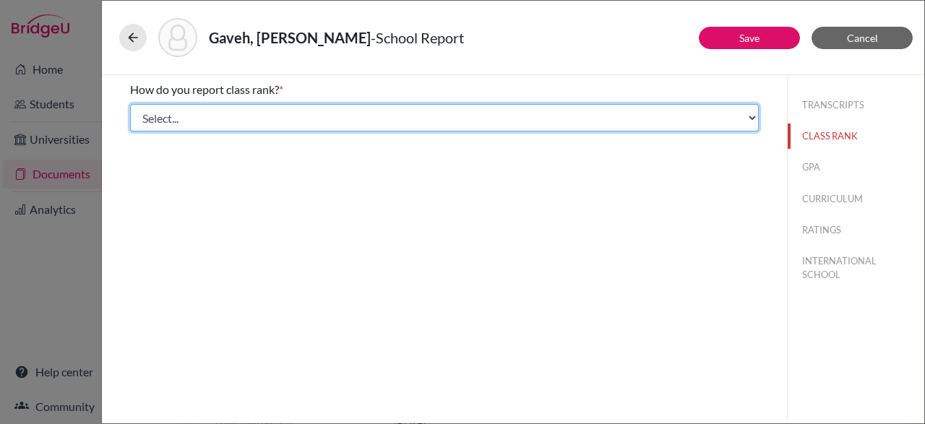
click at [721, 111] on select "Select... Exact Decile Quintile Quartile None" at bounding box center [444, 117] width 629 height 27
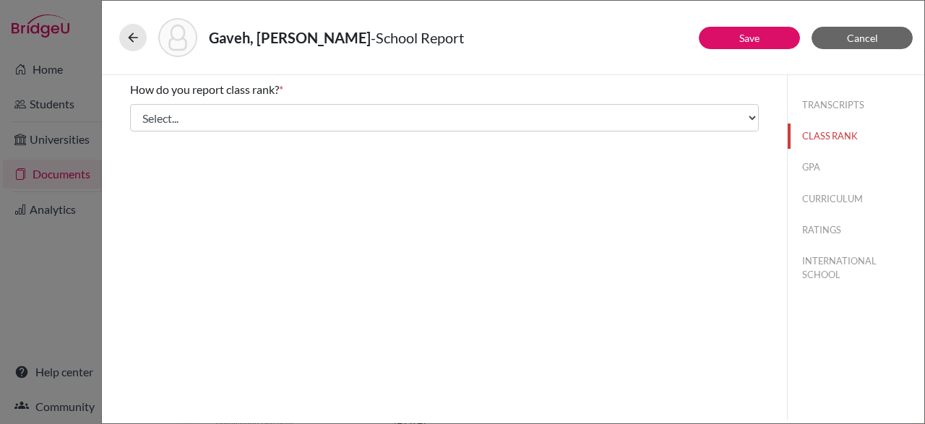
click at [622, 349] on div "How do you report class rank? * Select... Exact Decile Quintile Quartile None A…" at bounding box center [444, 247] width 685 height 345
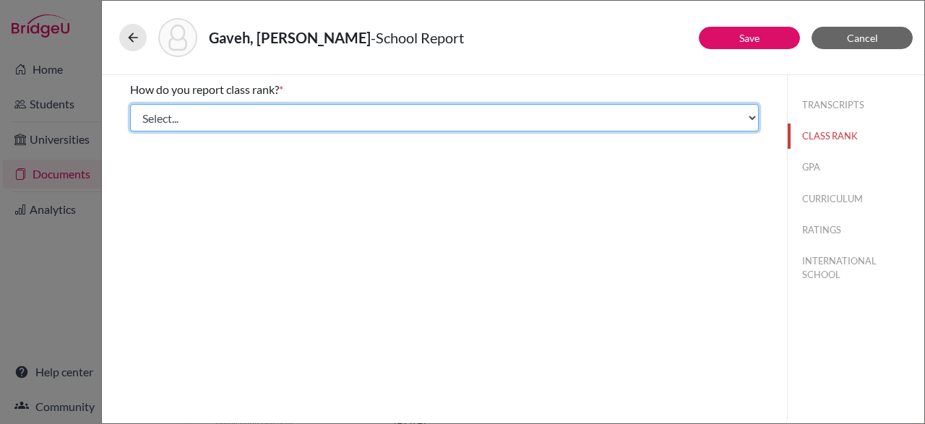
select select "5"
click option "None" at bounding box center [0, 0] width 0 height 0
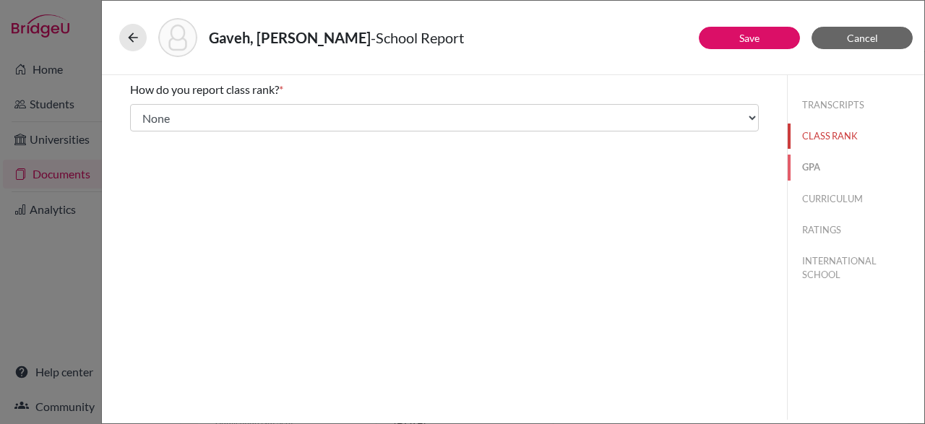
click at [821, 166] on button "GPA" at bounding box center [856, 167] width 137 height 25
click at [142, 114] on input "Yes" at bounding box center [140, 112] width 9 height 17
radio input "true"
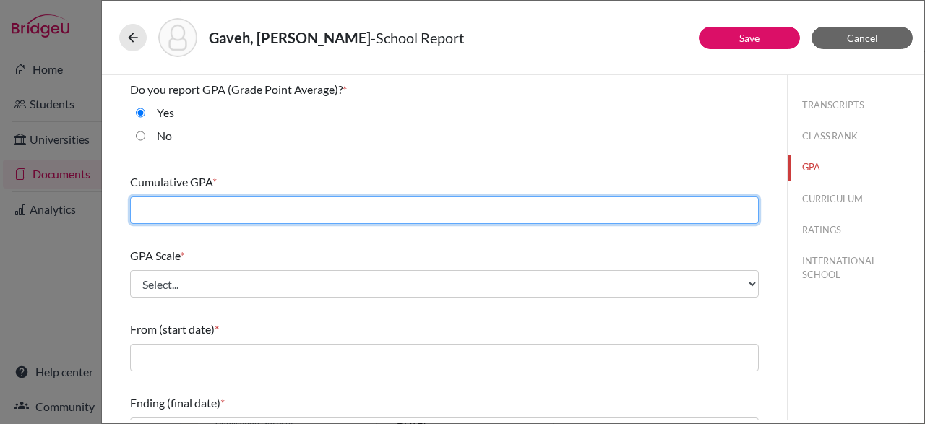
click at [184, 218] on input "text" at bounding box center [444, 210] width 629 height 27
type input "4.0"
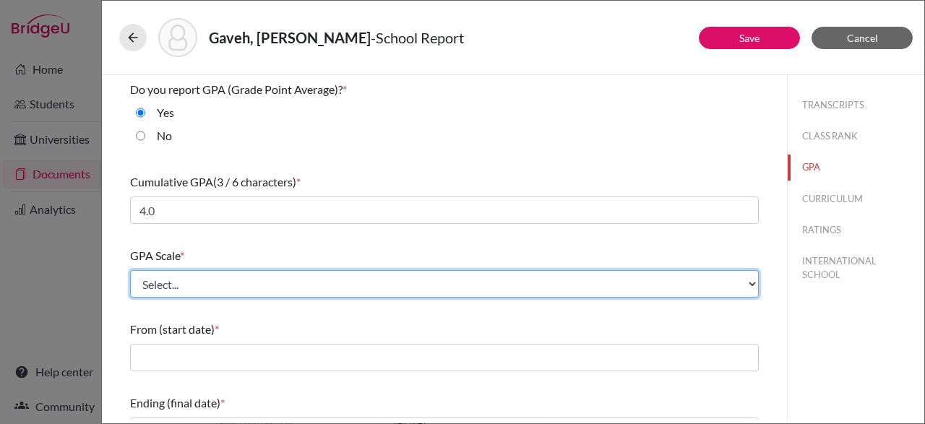
click at [471, 278] on select "Select... 4 5 6 7 8 9 10 11 12 13 14 15 16 17 18 19 20 100" at bounding box center [444, 283] width 629 height 27
select select "4"
click option "4" at bounding box center [0, 0] width 0 height 0
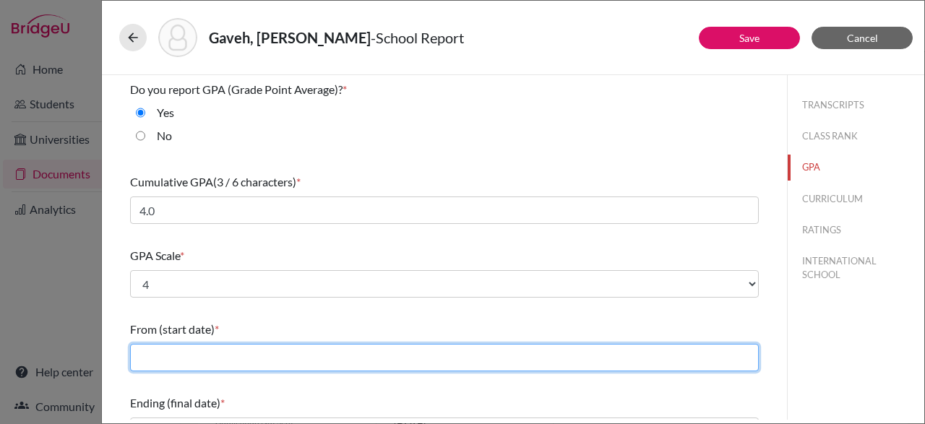
click at [410, 362] on input "text" at bounding box center [444, 357] width 629 height 27
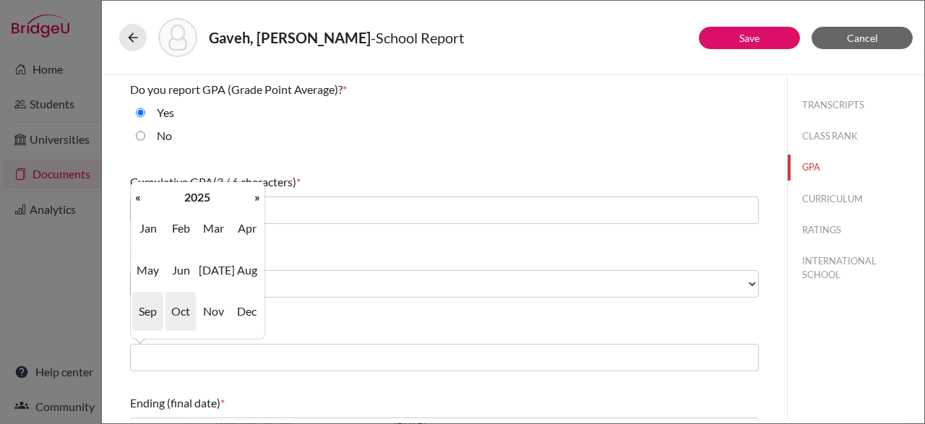
click at [152, 310] on span "Sep" at bounding box center [147, 311] width 30 height 39
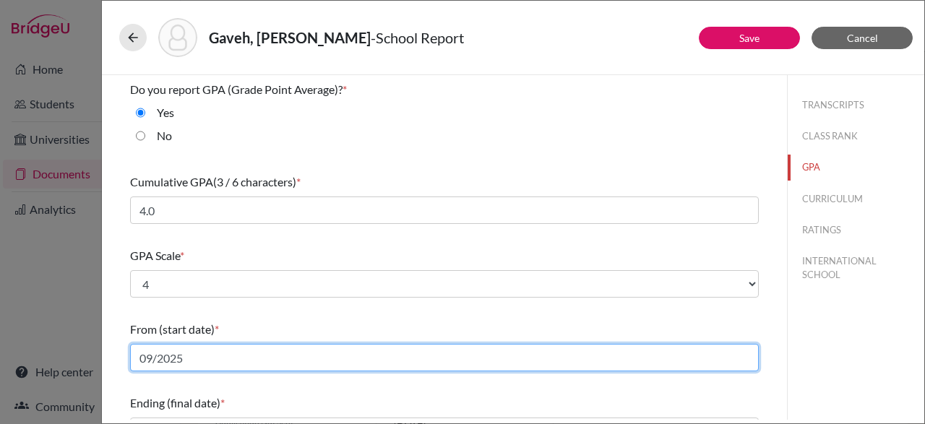
click at [187, 364] on input "09/2025" at bounding box center [444, 357] width 629 height 27
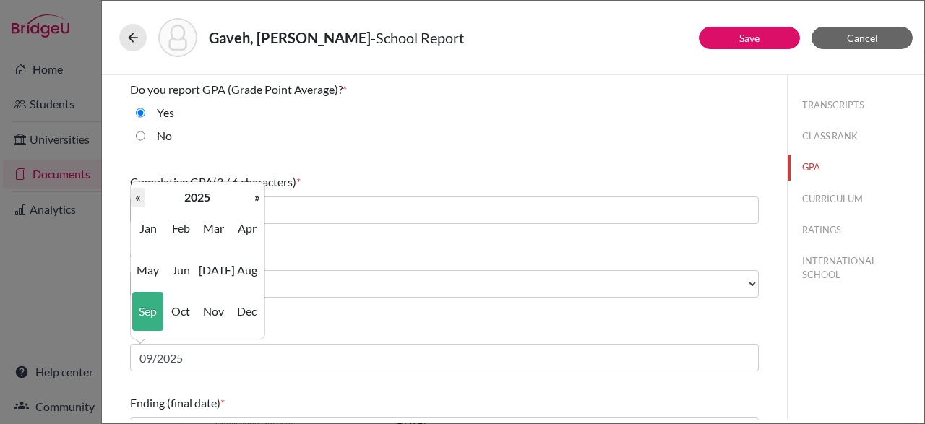
click at [137, 205] on th "«" at bounding box center [138, 197] width 14 height 19
click at [135, 206] on th "«" at bounding box center [138, 197] width 14 height 19
click at [135, 205] on th "«" at bounding box center [138, 197] width 14 height 19
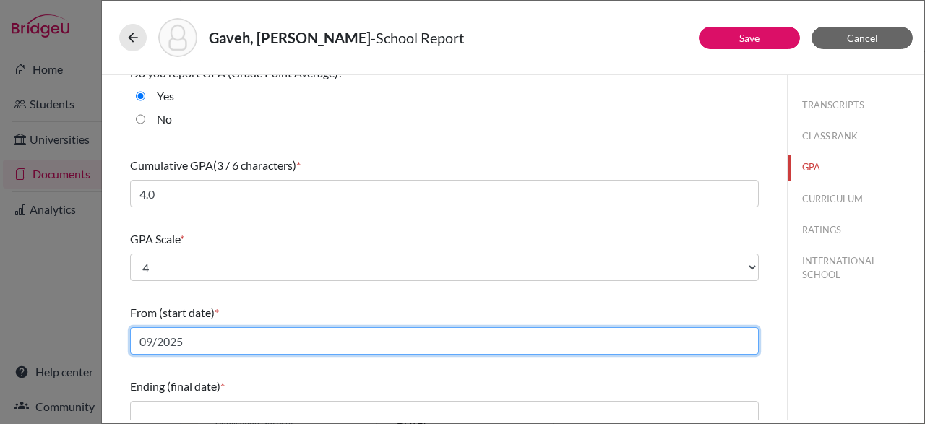
scroll to position [36, 0]
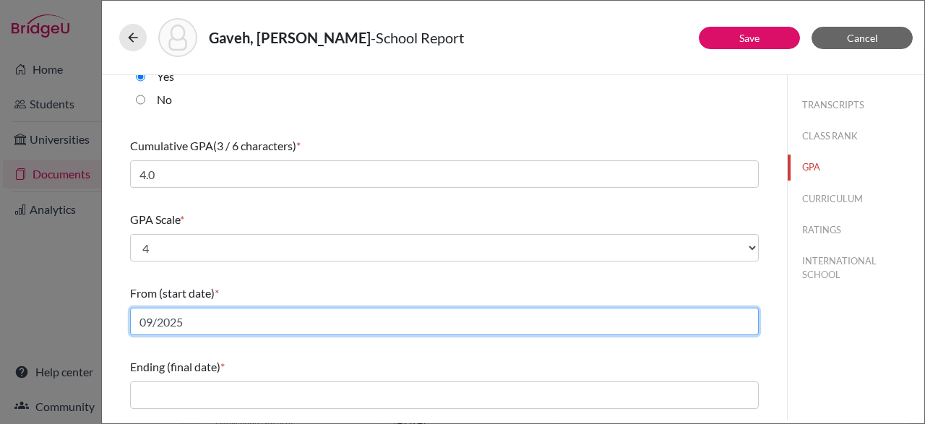
click at [199, 313] on input "09/2025" at bounding box center [444, 321] width 629 height 27
click at [155, 331] on input "09/2025" at bounding box center [444, 321] width 629 height 27
click at [171, 327] on input "09/2025" at bounding box center [444, 321] width 629 height 27
click at [181, 327] on input "09/2025" at bounding box center [444, 321] width 629 height 27
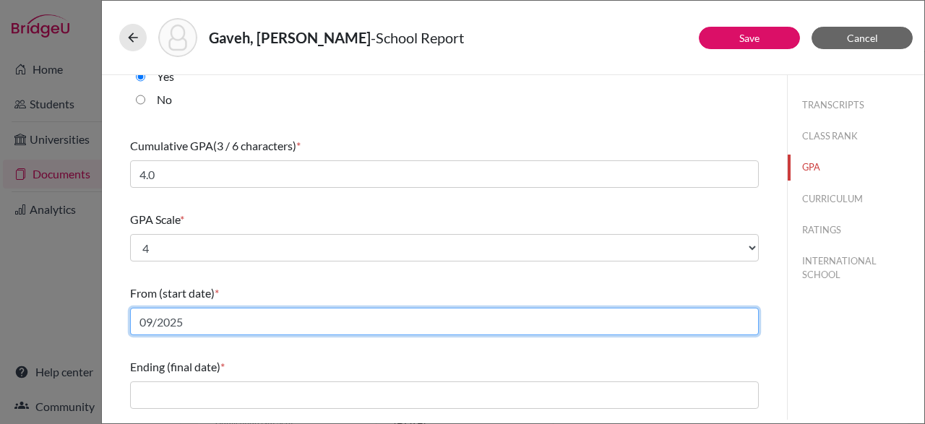
click at [181, 327] on input "09/2025" at bounding box center [444, 321] width 629 height 27
click at [150, 314] on input "09/2025" at bounding box center [444, 321] width 629 height 27
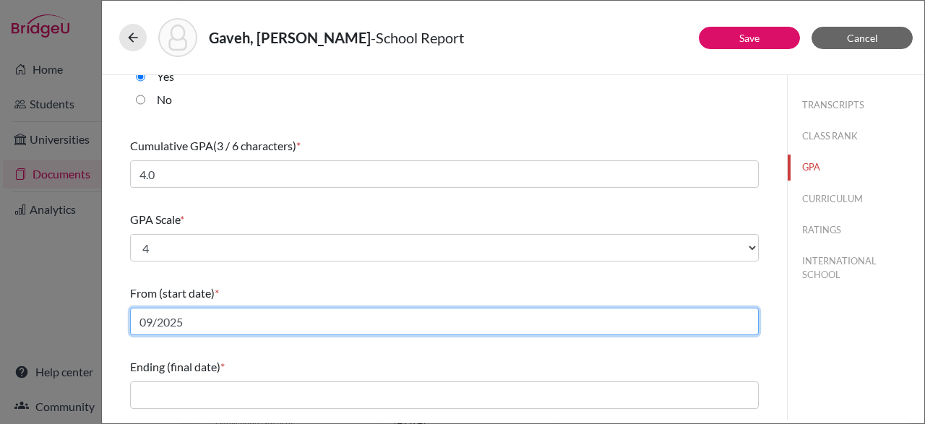
click at [184, 323] on input "09/2025" at bounding box center [444, 321] width 629 height 27
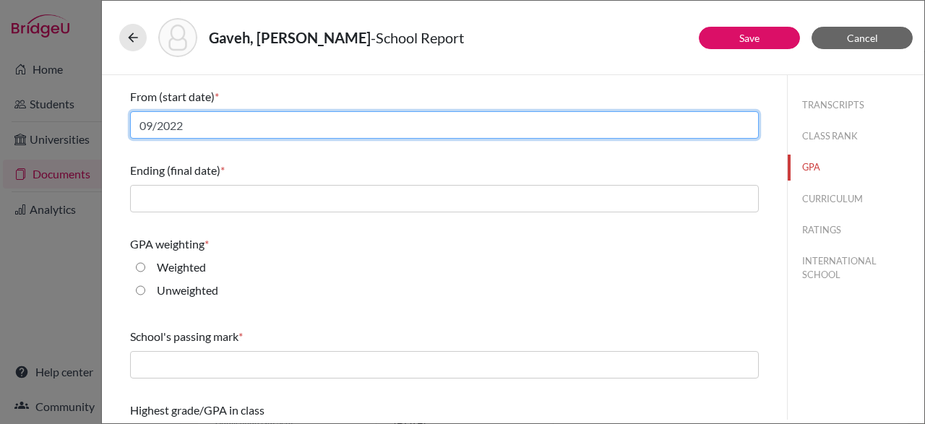
scroll to position [234, 0]
type input "09/2022"
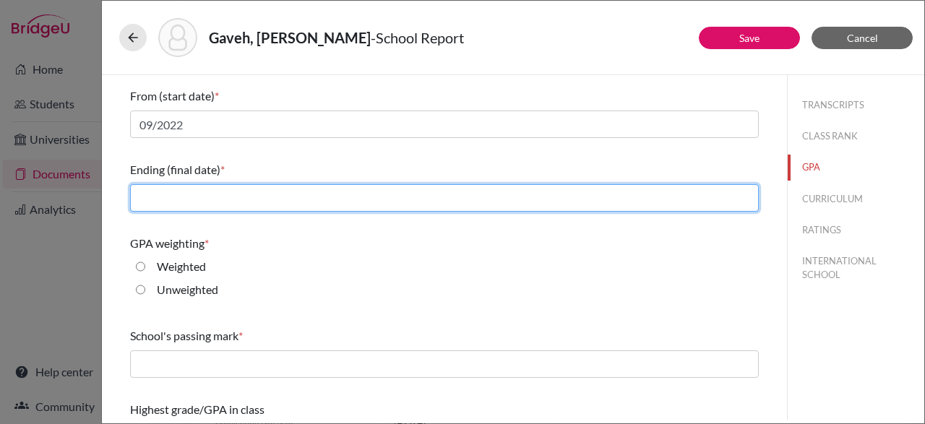
click at [423, 184] on input "text" at bounding box center [444, 197] width 629 height 27
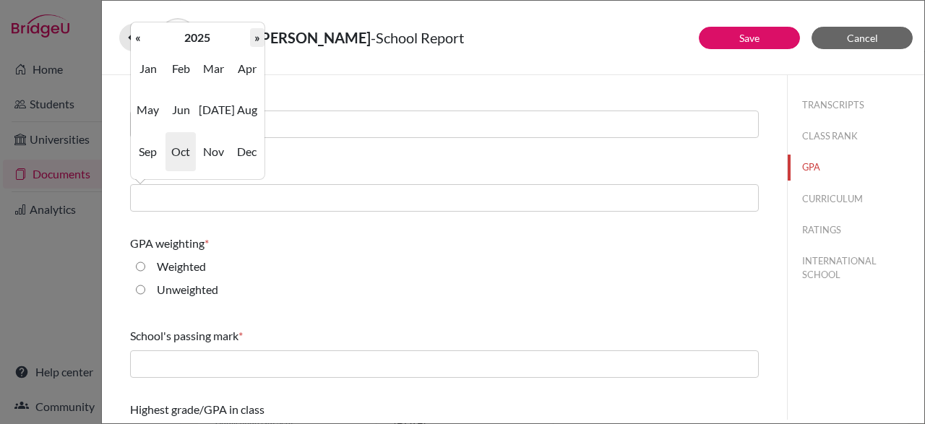
click at [252, 38] on th "»" at bounding box center [257, 37] width 14 height 19
click at [179, 109] on span "Jun" at bounding box center [181, 109] width 30 height 39
type input "06/2026"
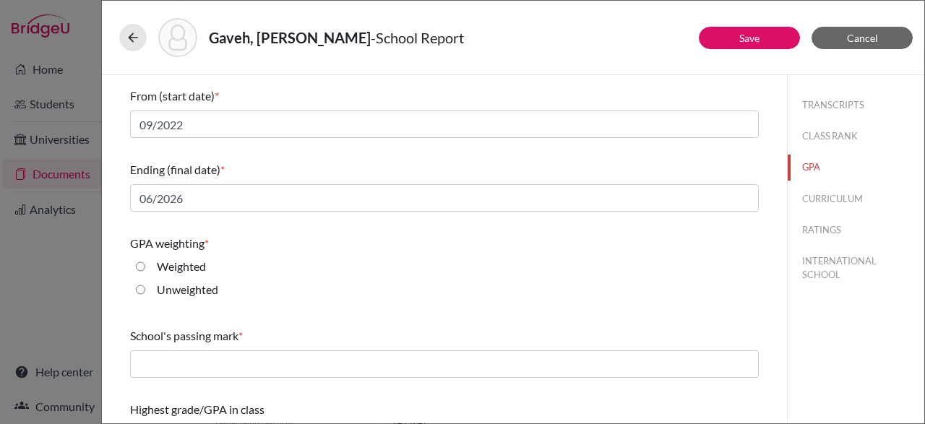
scroll to position [270, 0]
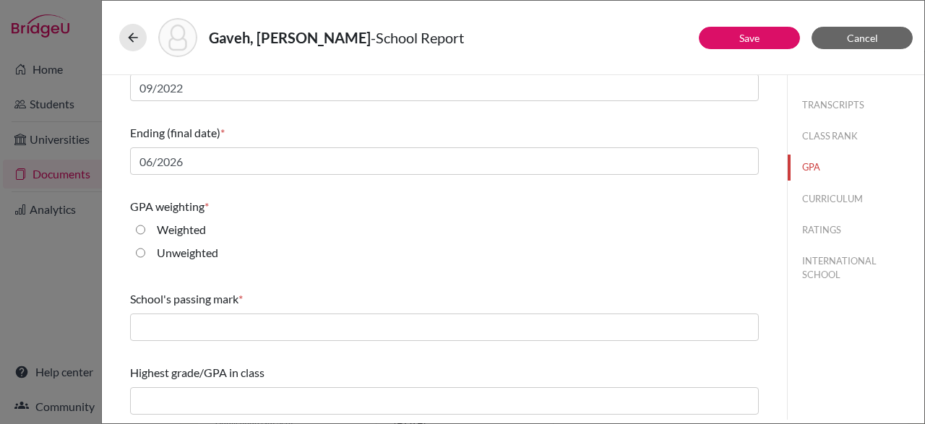
click at [140, 229] on input "Weighted" at bounding box center [140, 229] width 9 height 17
radio input "true"
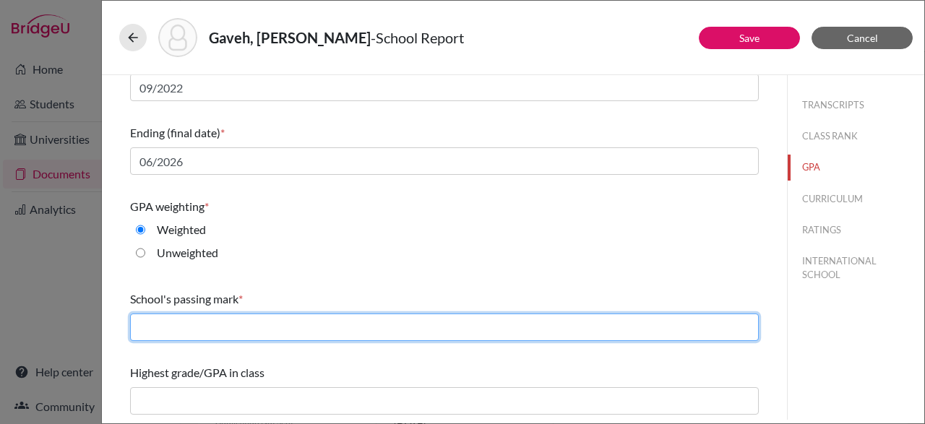
click at [310, 323] on input "text" at bounding box center [444, 327] width 629 height 27
type input "C"
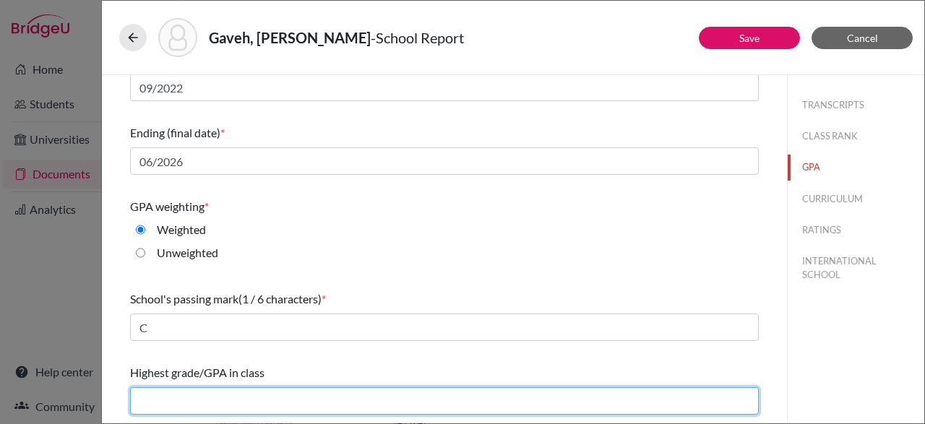
click at [327, 392] on input "text" at bounding box center [444, 400] width 629 height 27
type input "4.5"
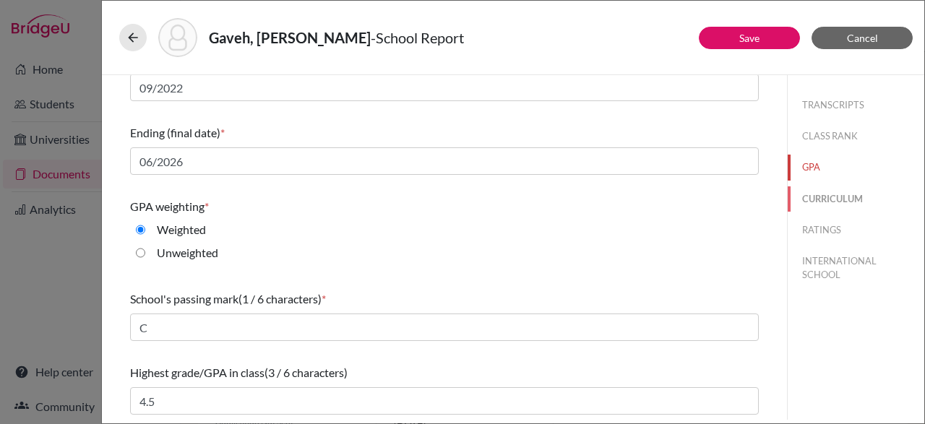
click at [844, 194] on button "CURRICULUM" at bounding box center [856, 199] width 137 height 25
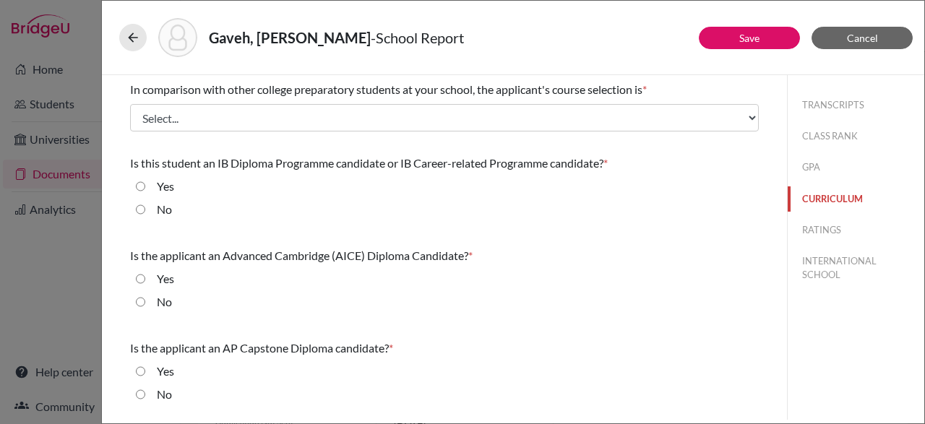
scroll to position [0, 0]
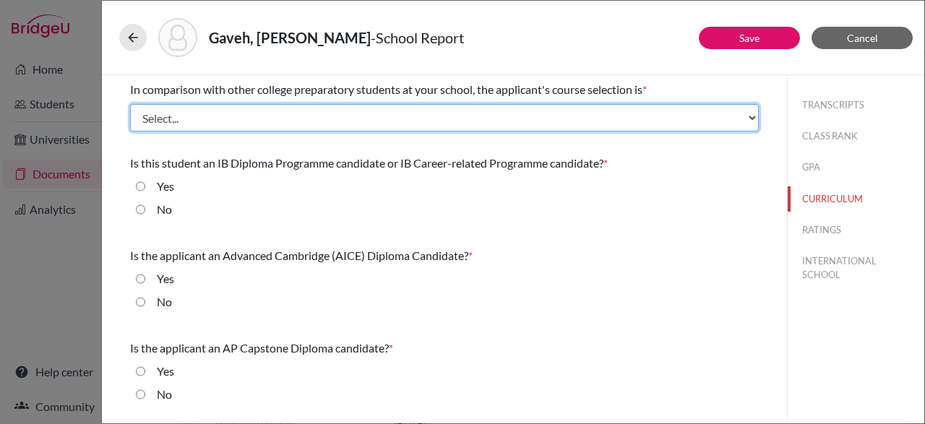
click at [581, 127] on select "Select... Less than demanding Average Demanding Very demanding Most demanding P…" at bounding box center [444, 117] width 629 height 27
click at [260, 118] on select "Select... Less than demanding Average Demanding Very demanding Most demanding P…" at bounding box center [444, 117] width 629 height 27
select select "3"
click demanding "Very demanding" at bounding box center [0, 0] width 0 height 0
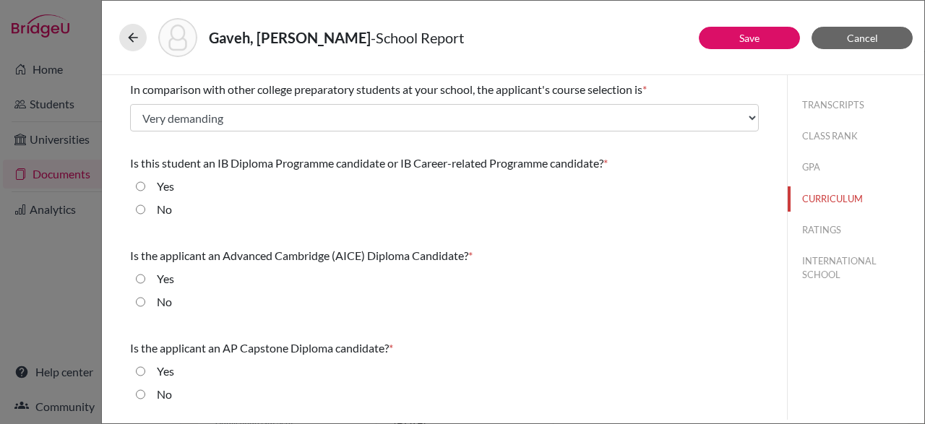
click at [150, 207] on div "No" at bounding box center [158, 212] width 27 height 23
click at [137, 207] on input "No" at bounding box center [140, 209] width 9 height 17
radio input "true"
click at [142, 282] on input "Yes" at bounding box center [140, 278] width 9 height 17
radio input "true"
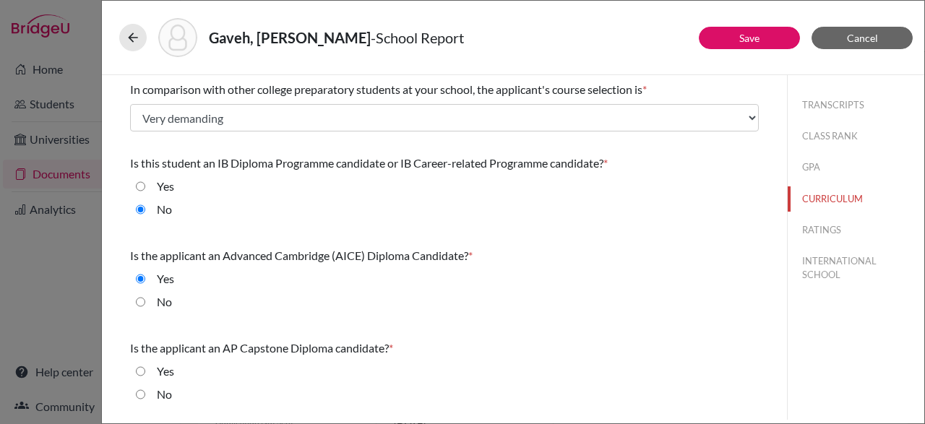
click at [142, 392] on input "No" at bounding box center [140, 394] width 9 height 17
radio input "true"
click at [815, 235] on button "RATINGS" at bounding box center [856, 230] width 137 height 25
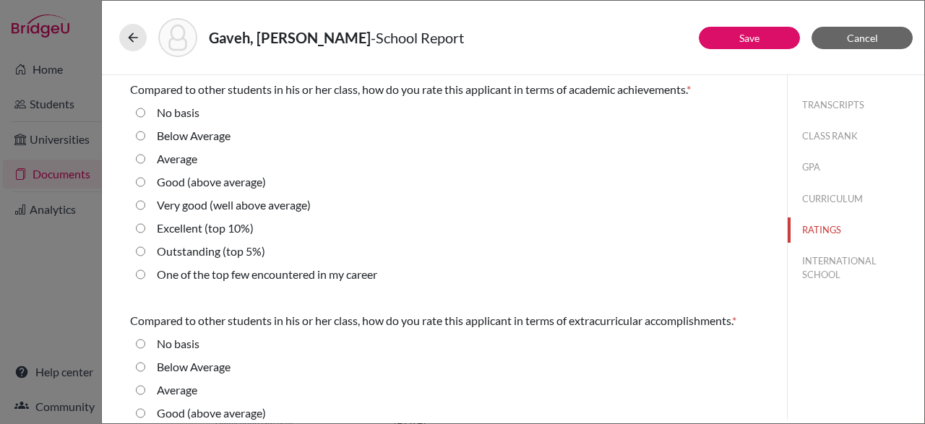
click at [142, 231] on 10\%\) "Excellent (top 10%)" at bounding box center [140, 228] width 9 height 17
radio 10\%\) "true"
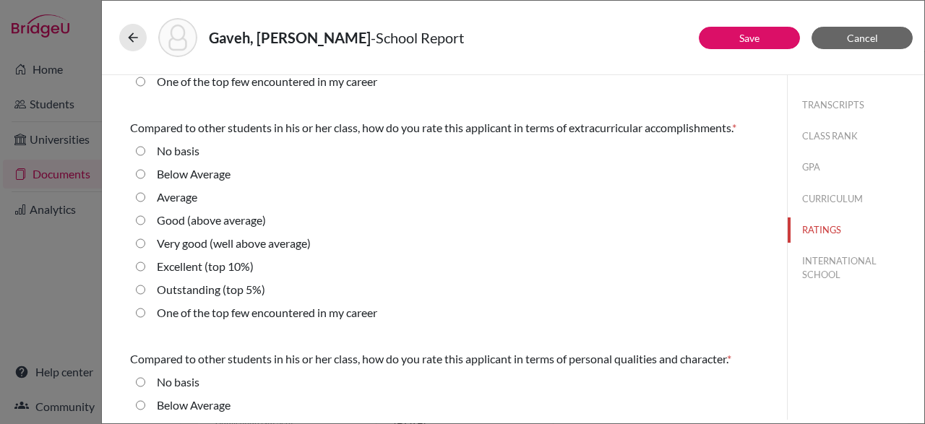
scroll to position [211, 0]
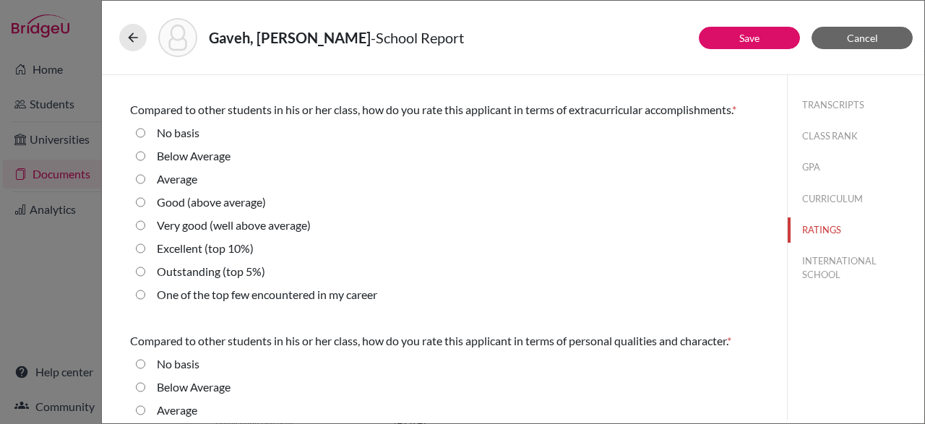
click at [142, 275] on 5\%\) "Outstanding (top 5%)" at bounding box center [140, 271] width 9 height 17
radio 5\%\) "true"
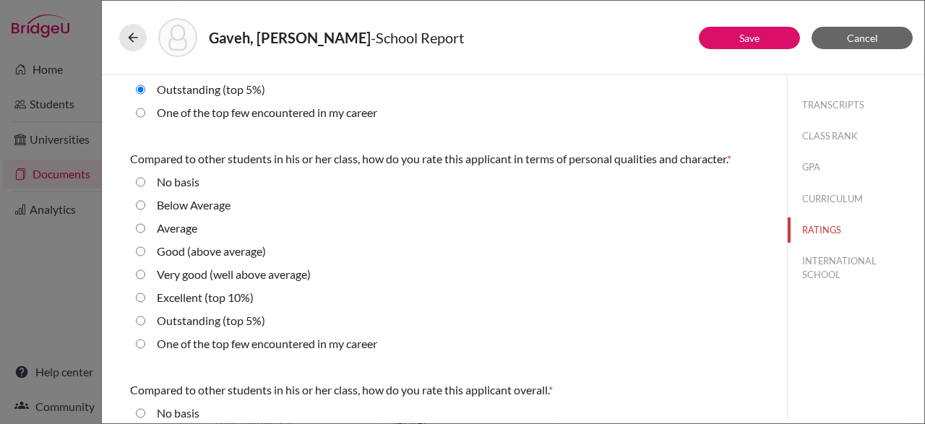
scroll to position [434, 0]
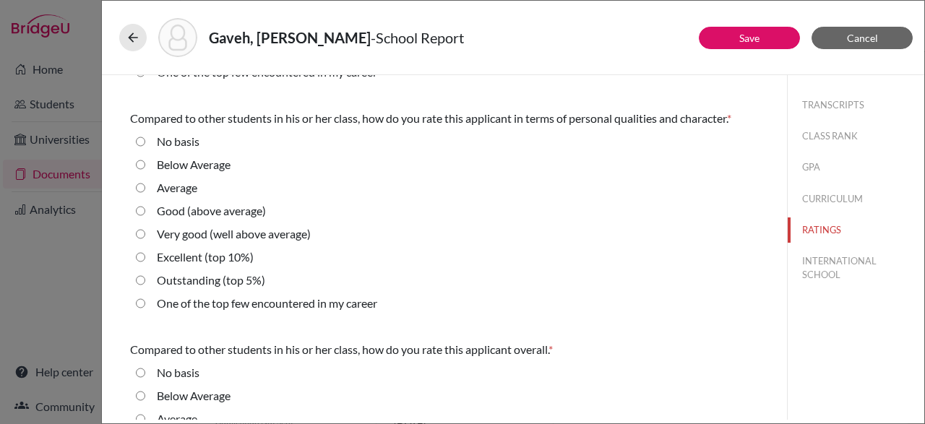
click at [140, 279] on 5\%\) "Outstanding (top 5%)" at bounding box center [140, 280] width 9 height 17
radio 5\%\) "true"
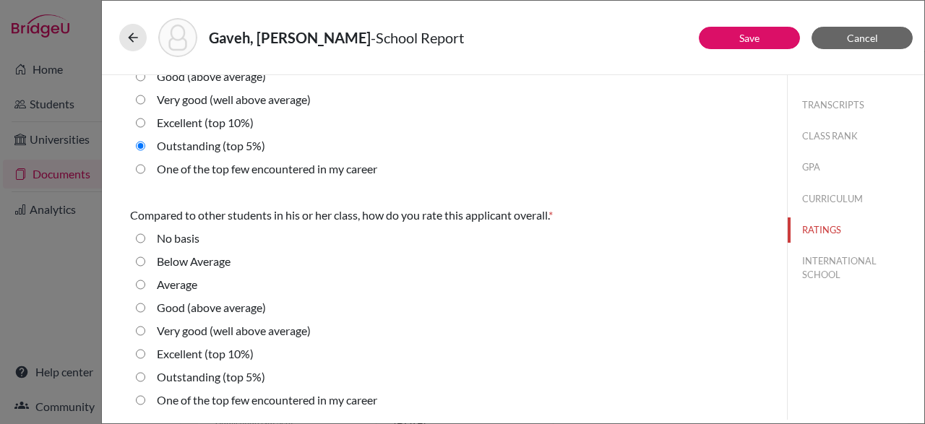
click at [145, 350] on 10\%\) "Excellent (top 10%)" at bounding box center [140, 354] width 9 height 17
radio 10\%\) "true"
click at [849, 266] on button "INTERNATIONAL SCHOOL" at bounding box center [856, 268] width 137 height 39
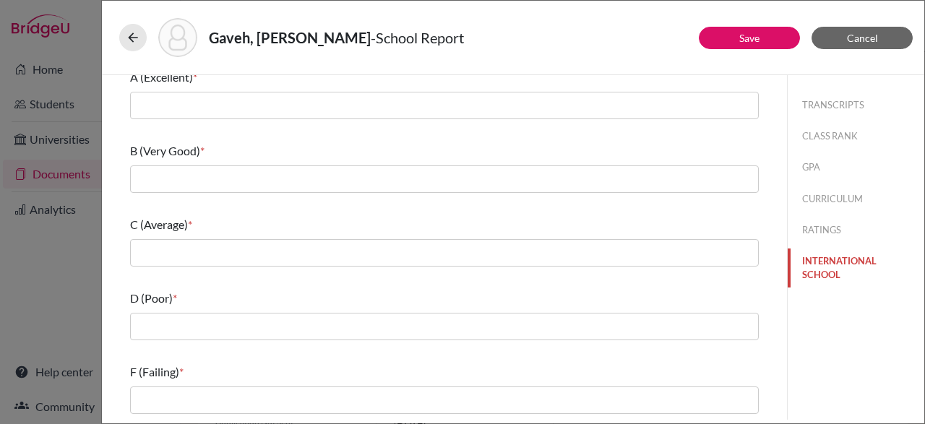
scroll to position [0, 0]
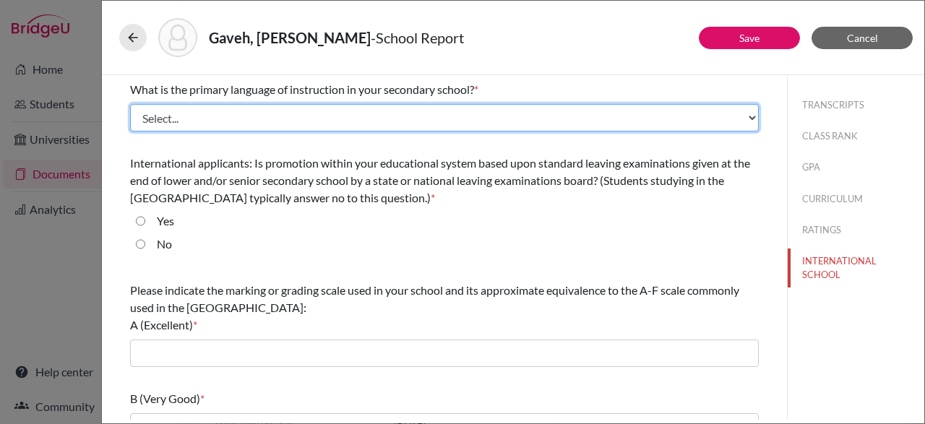
select select "14"
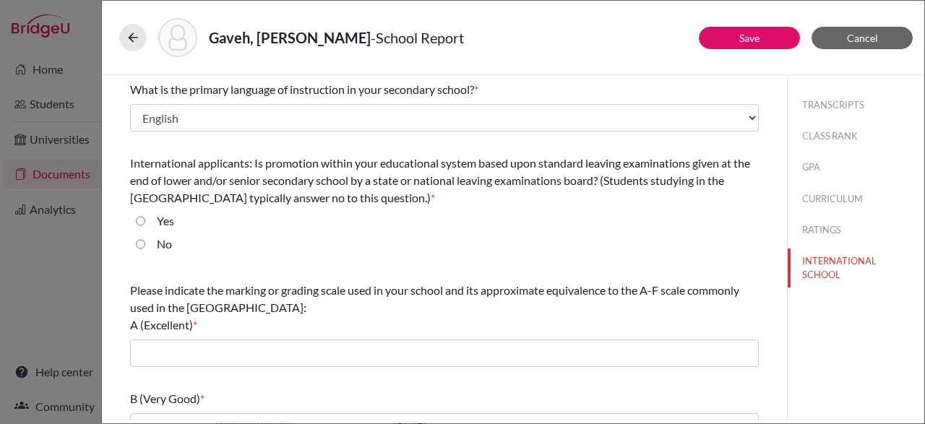
click at [137, 220] on input "Yes" at bounding box center [140, 221] width 9 height 17
radio input "true"
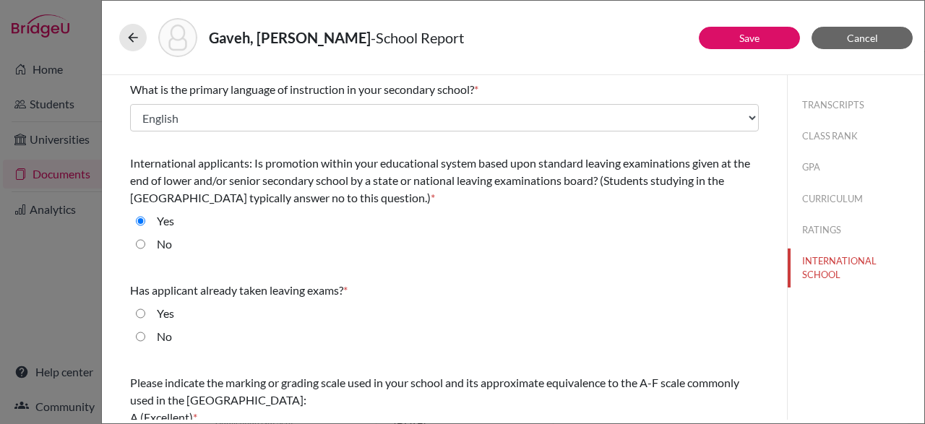
click at [143, 338] on input "No" at bounding box center [140, 336] width 9 height 17
radio input "true"
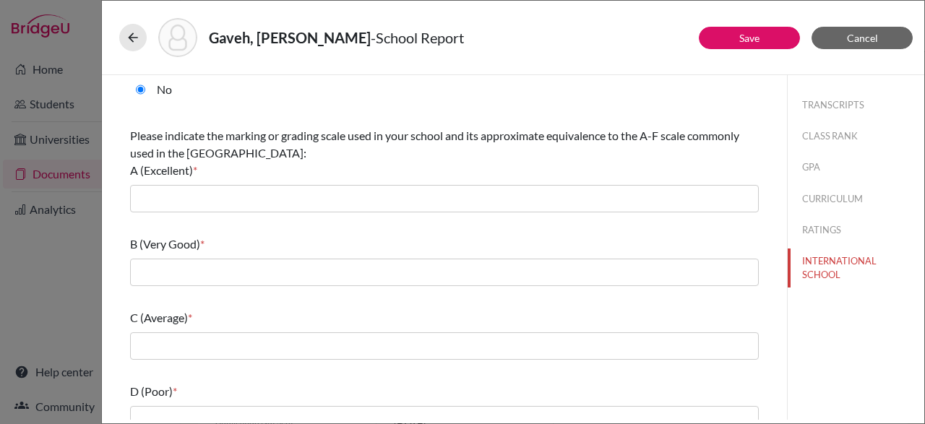
scroll to position [251, 0]
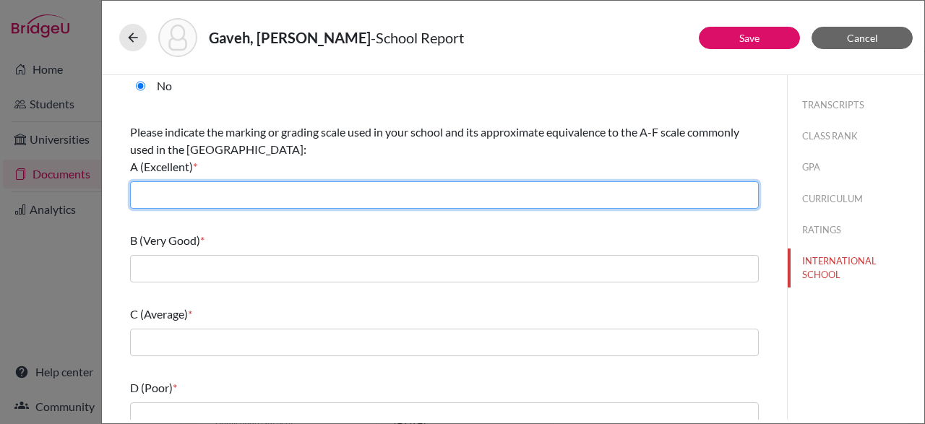
click at [453, 202] on input "text" at bounding box center [444, 194] width 629 height 27
type input "A"
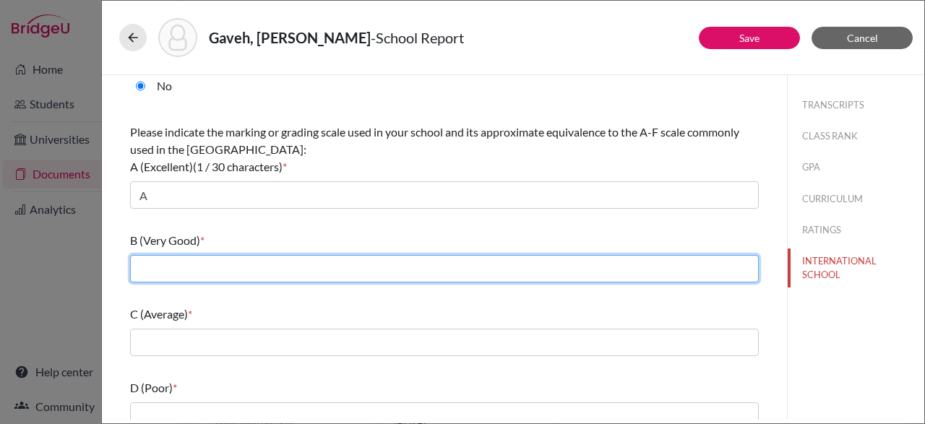
click at [386, 265] on input "text" at bounding box center [444, 268] width 629 height 27
type input "B"
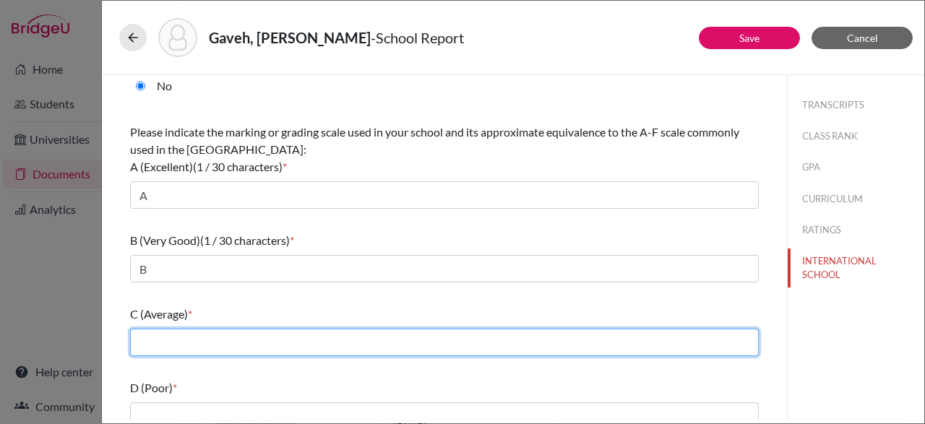
click at [335, 336] on input "text" at bounding box center [444, 342] width 629 height 27
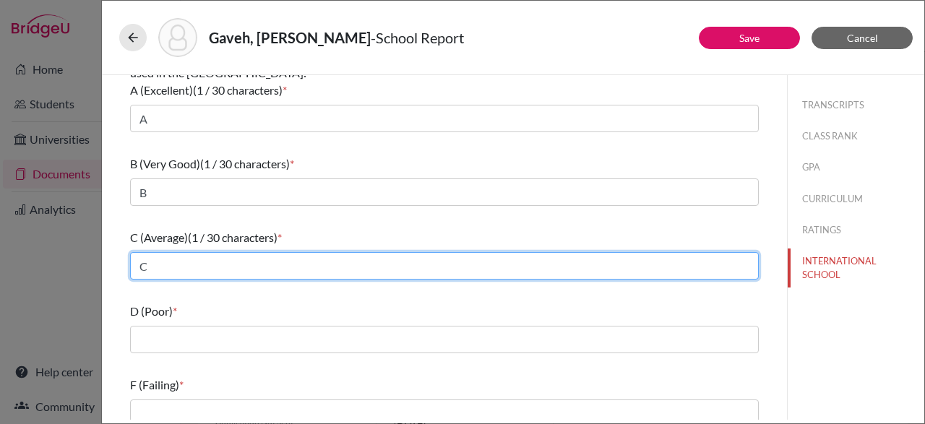
scroll to position [340, 0]
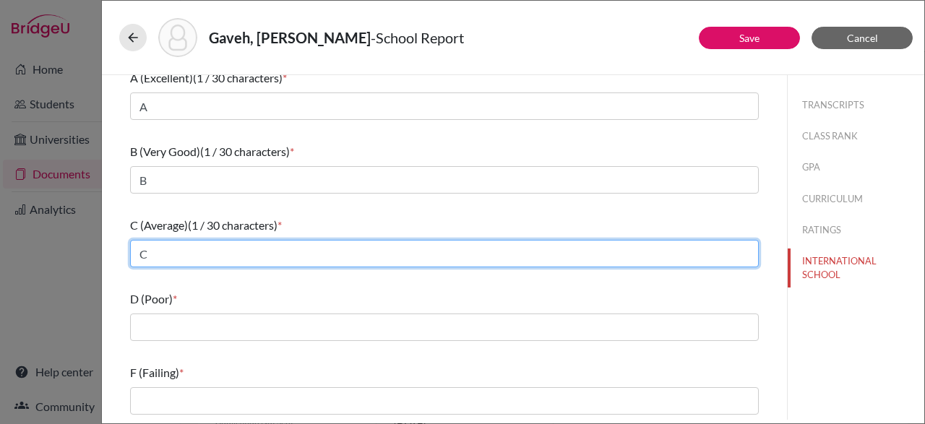
type input "C"
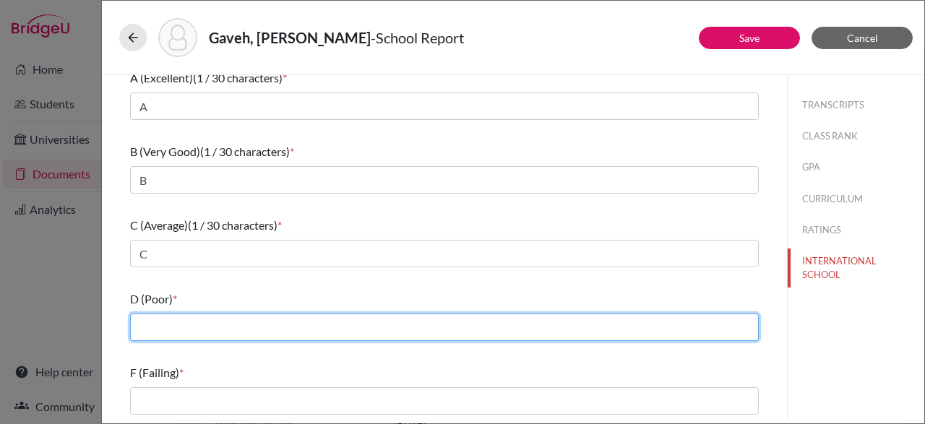
click at [421, 326] on input "text" at bounding box center [444, 327] width 629 height 27
type input "D"
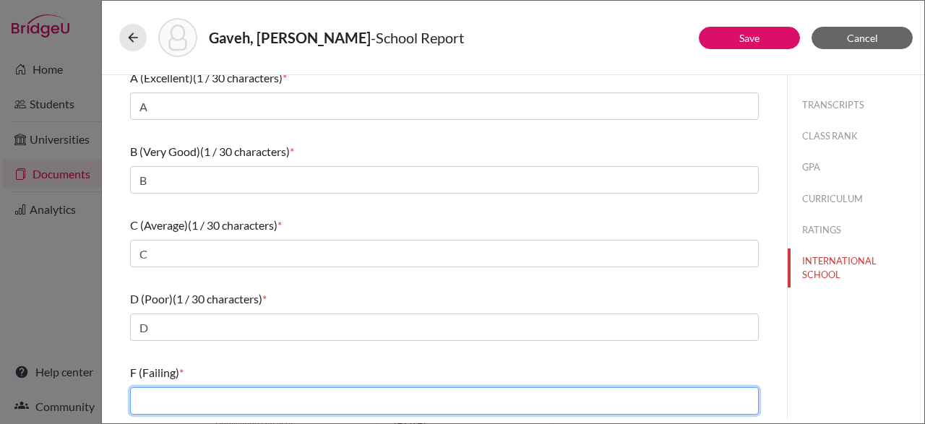
click at [361, 400] on input "text" at bounding box center [444, 400] width 629 height 27
type input "F"
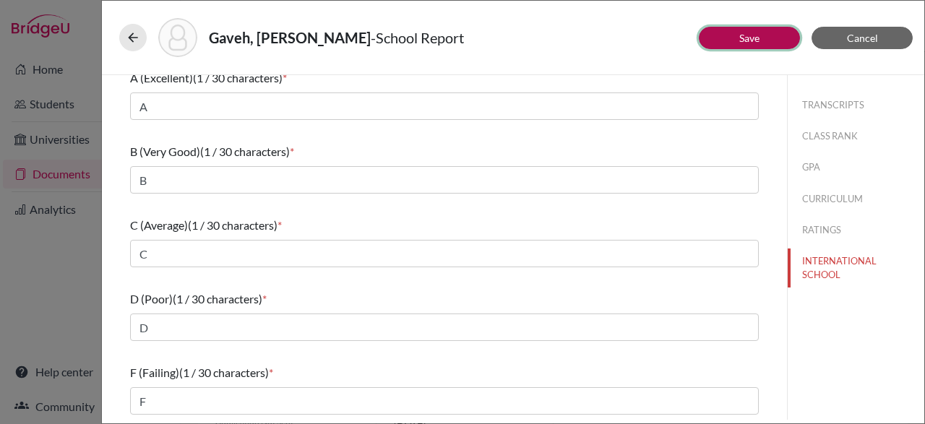
click at [745, 40] on link "Save" at bounding box center [750, 38] width 20 height 12
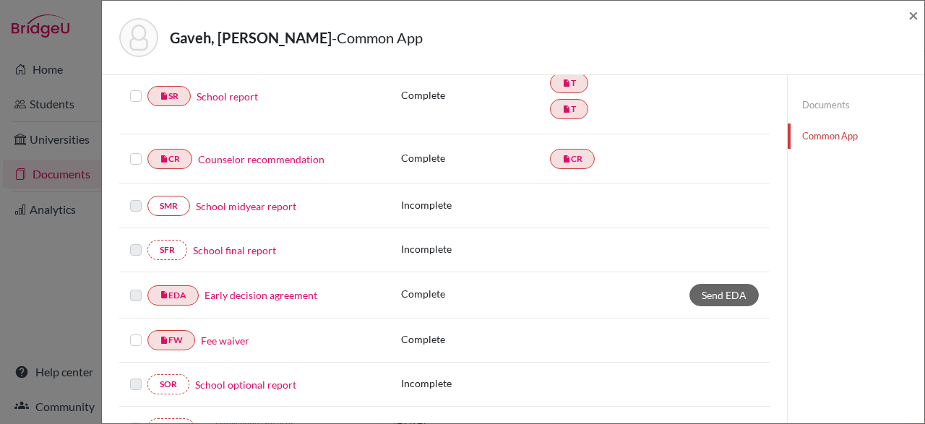
scroll to position [184, 0]
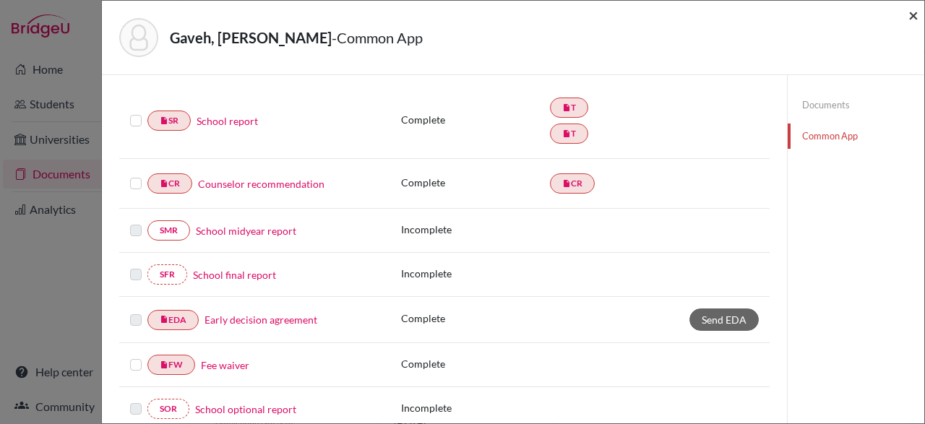
click at [912, 14] on span "×" at bounding box center [914, 14] width 10 height 21
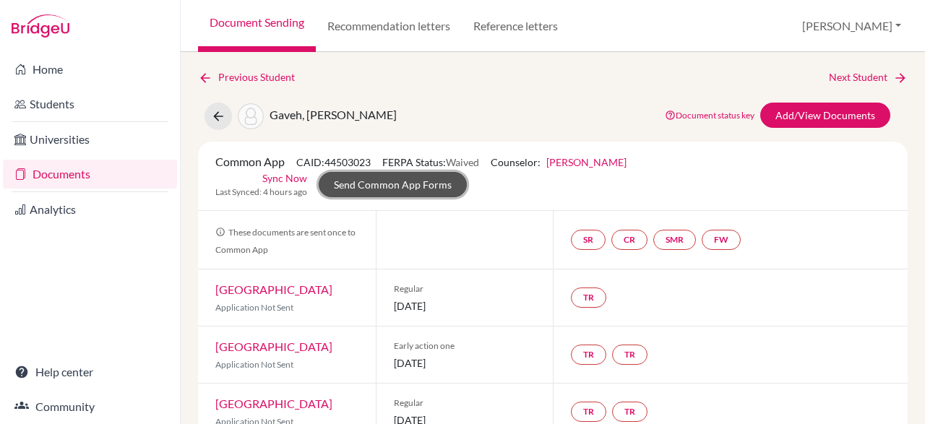
click at [467, 172] on link "Send Common App Forms" at bounding box center [393, 184] width 148 height 25
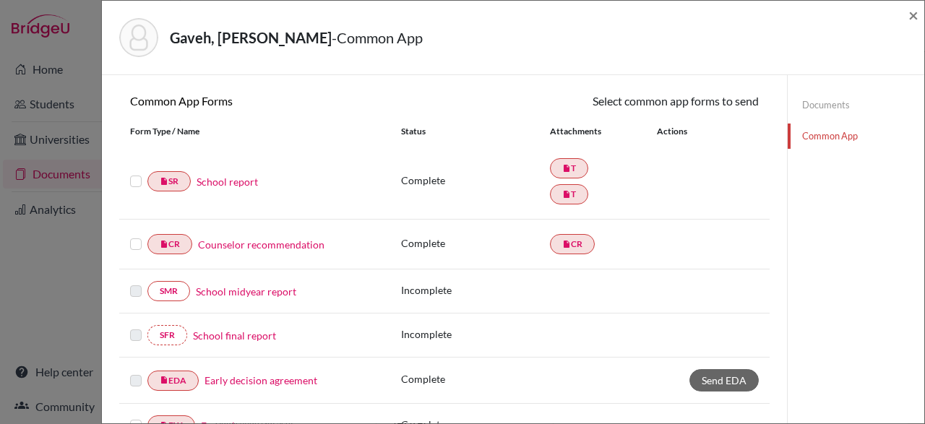
scroll to position [132, 0]
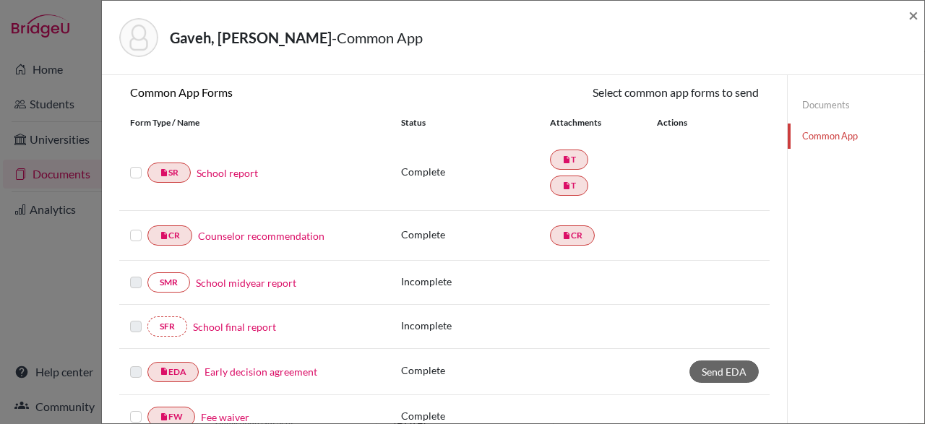
click at [127, 169] on div "insert_drive_file SR School report" at bounding box center [254, 173] width 271 height 20
click at [141, 164] on label at bounding box center [136, 164] width 12 height 0
click at [0, 0] on input "checkbox" at bounding box center [0, 0] width 0 height 0
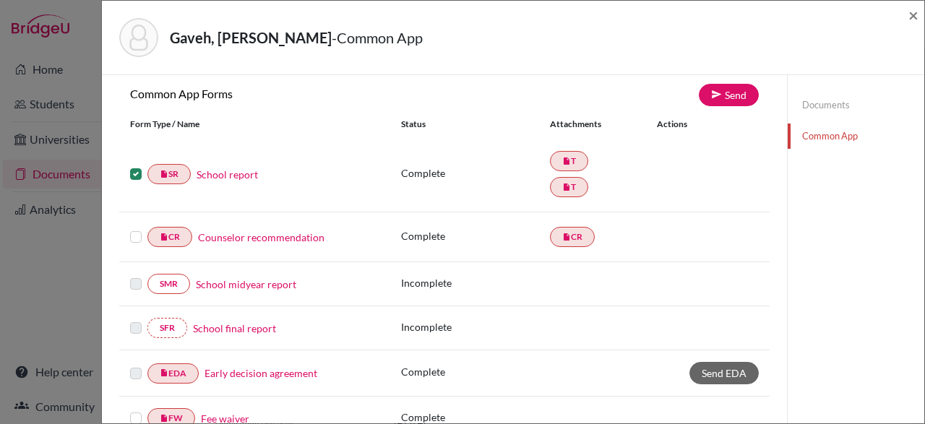
click at [137, 228] on label at bounding box center [136, 228] width 12 height 0
click at [0, 0] on input "checkbox" at bounding box center [0, 0] width 0 height 0
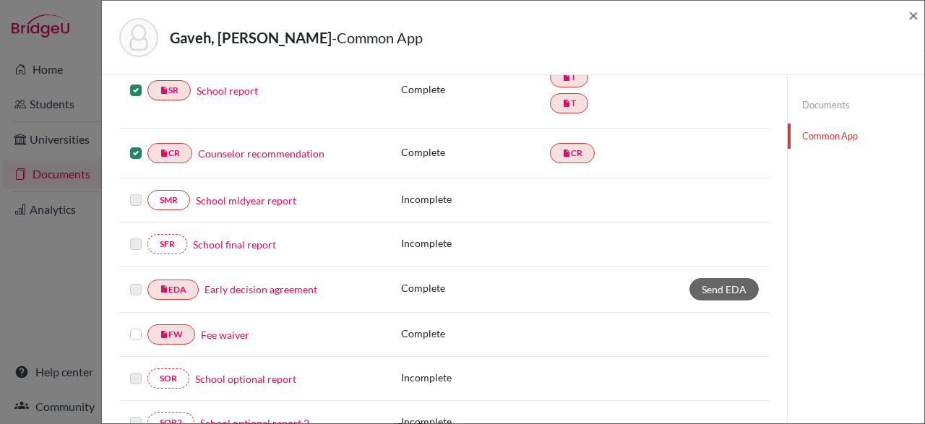
scroll to position [254, 0]
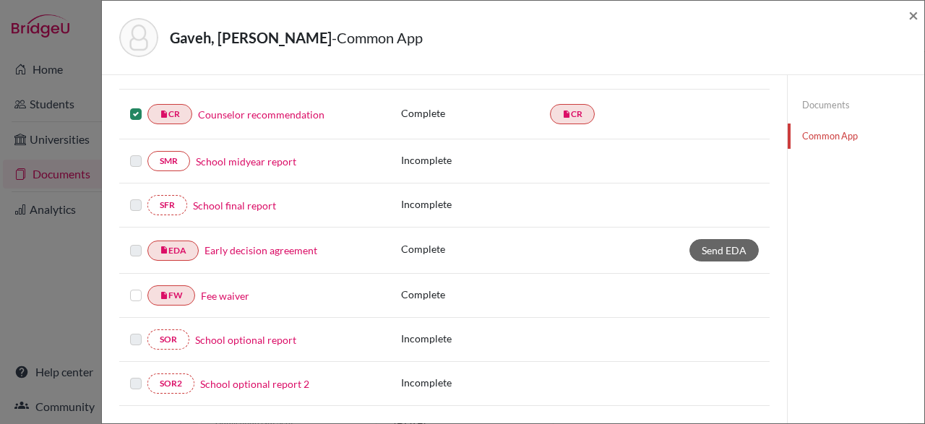
click at [129, 294] on div "insert_drive_file FW Fee waiver" at bounding box center [254, 296] width 271 height 20
click at [133, 287] on label at bounding box center [136, 287] width 12 height 0
click at [0, 0] on input "checkbox" at bounding box center [0, 0] width 0 height 0
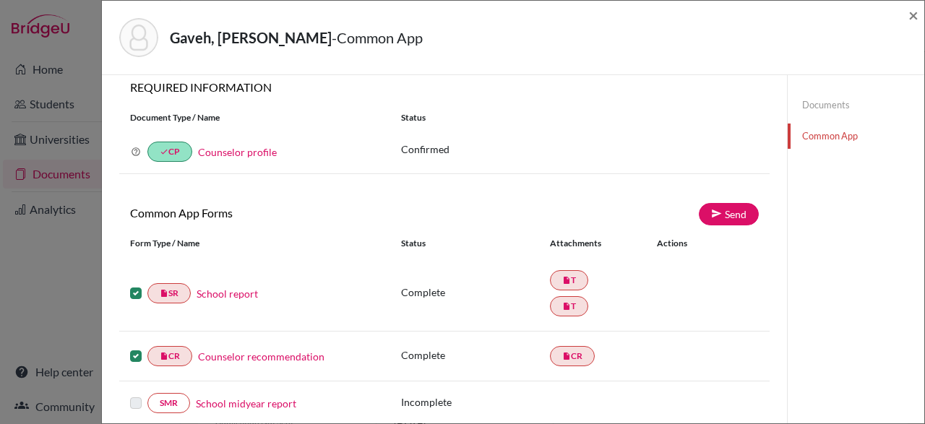
scroll to position [0, 0]
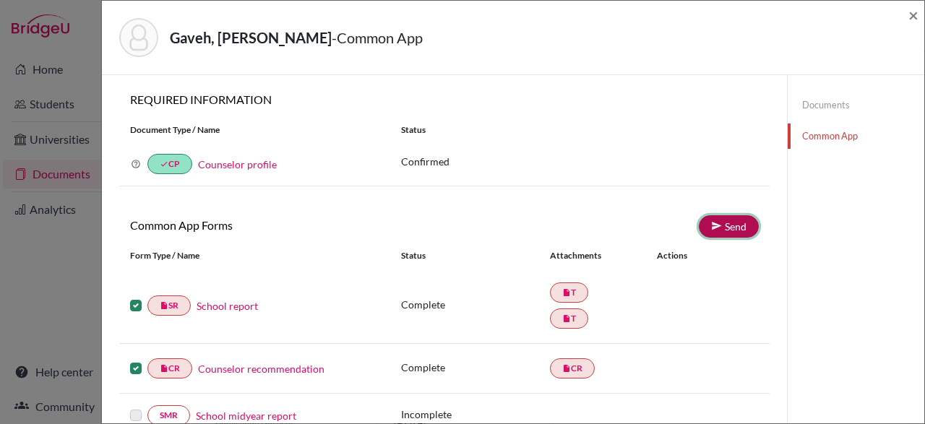
click at [714, 229] on icon at bounding box center [716, 225] width 11 height 11
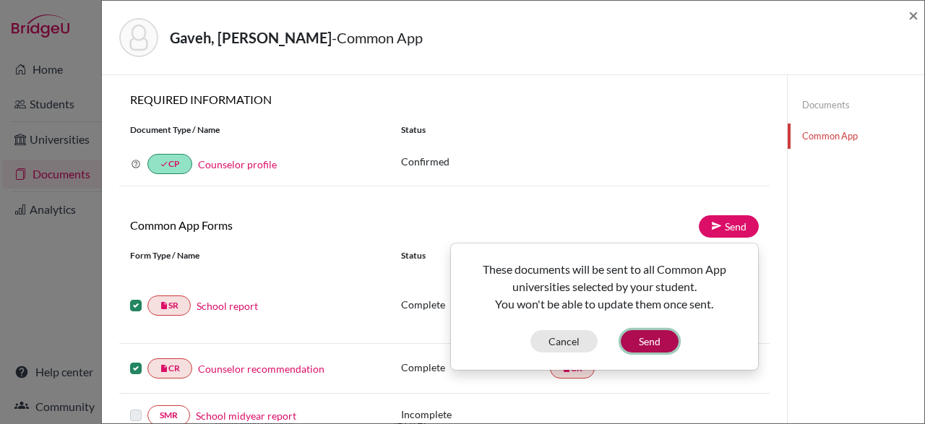
click at [655, 337] on button "Send" at bounding box center [650, 341] width 58 height 22
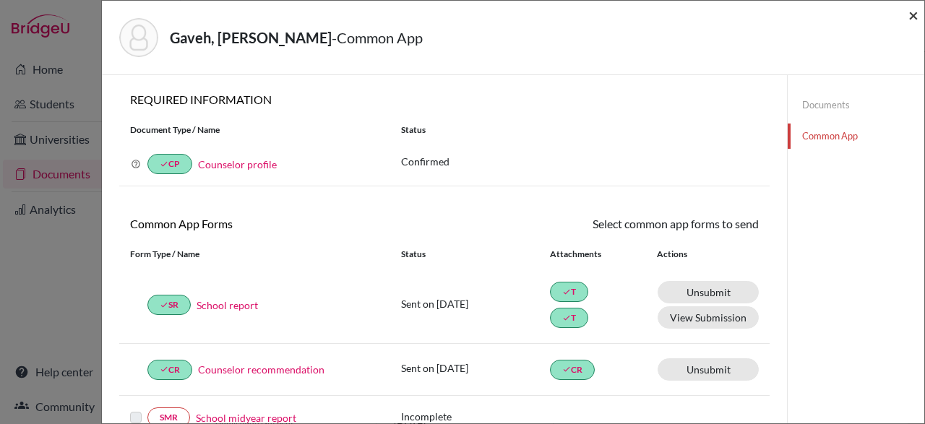
click at [917, 19] on span "×" at bounding box center [914, 14] width 10 height 21
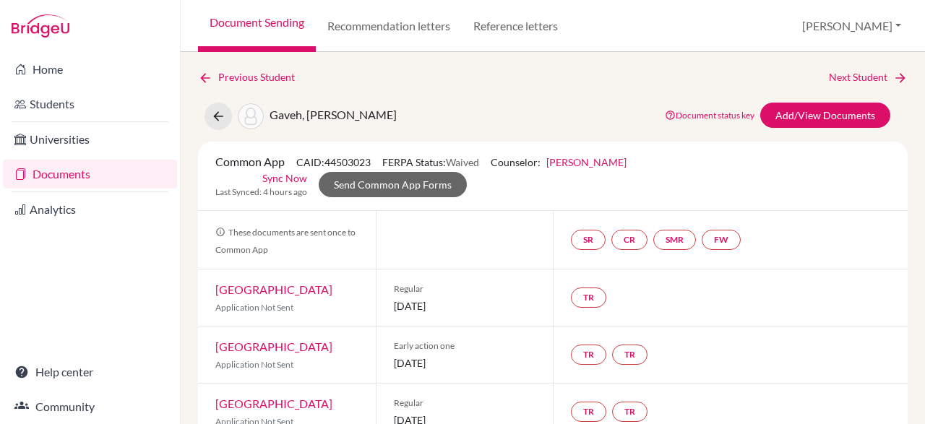
click at [200, 81] on icon at bounding box center [205, 78] width 14 height 14
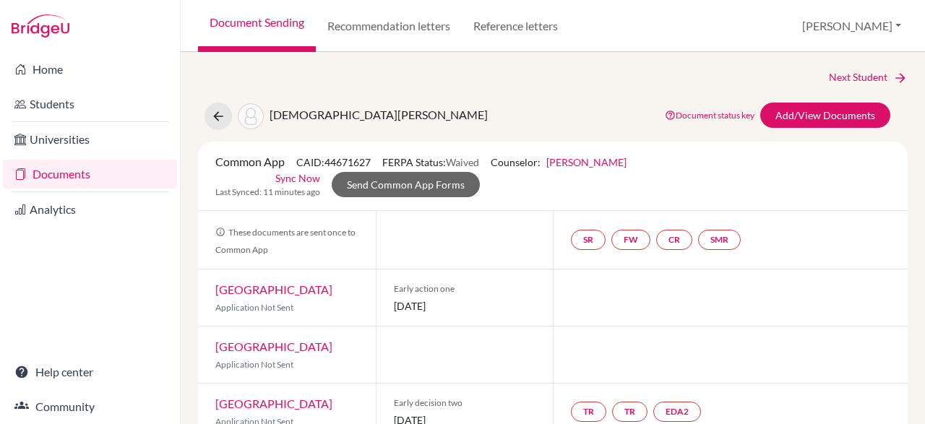
click at [247, 17] on link "Document Sending" at bounding box center [257, 26] width 118 height 52
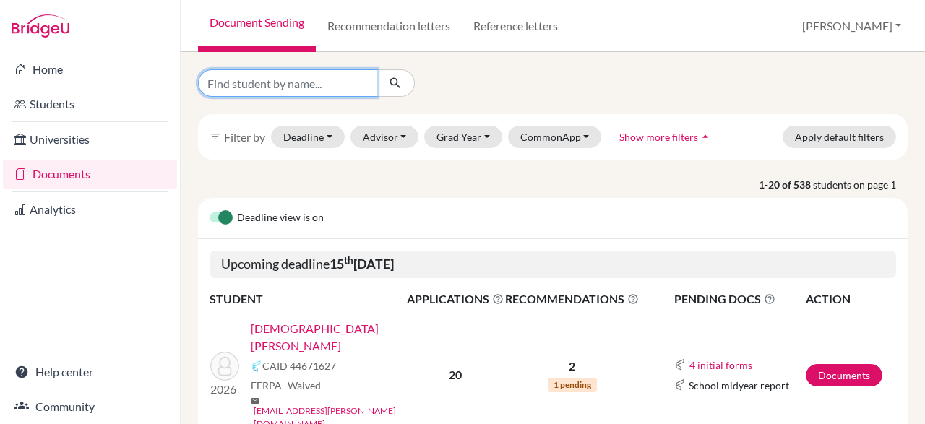
click at [330, 80] on input "Find student by name..." at bounding box center [287, 82] width 179 height 27
type input "[PERSON_NAME]"
click button "submit" at bounding box center [396, 82] width 38 height 27
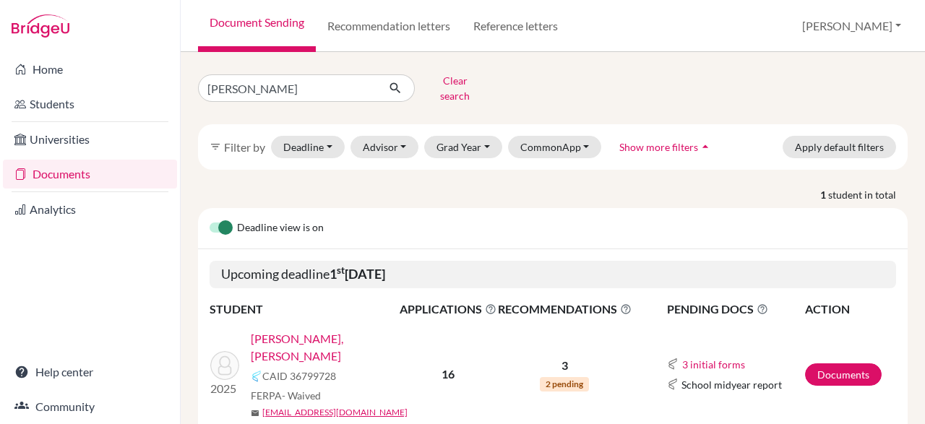
scroll to position [35, 0]
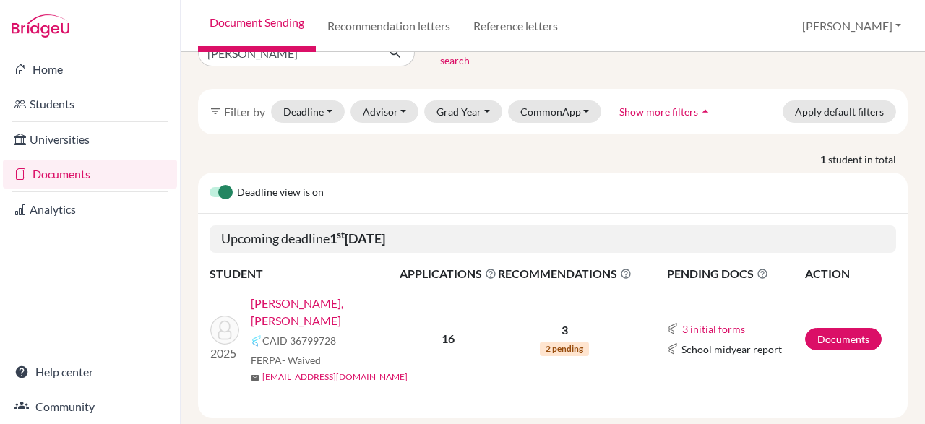
click at [358, 295] on link "[PERSON_NAME], [PERSON_NAME]" at bounding box center [330, 312] width 158 height 35
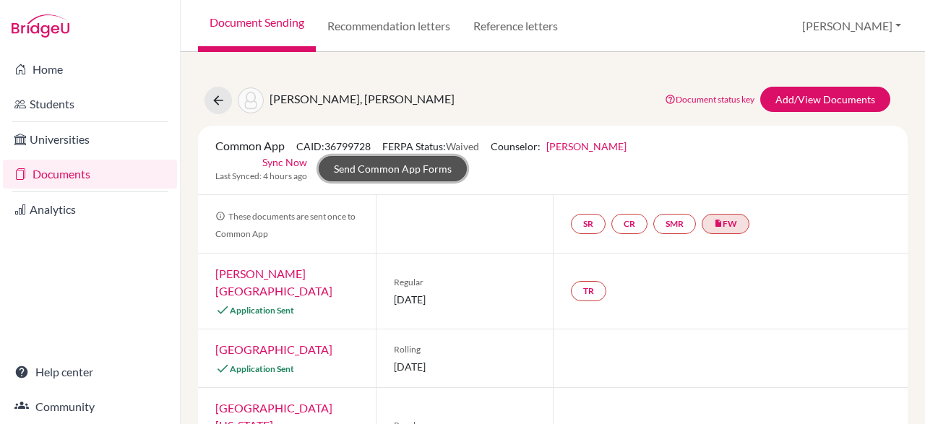
click at [467, 158] on link "Send Common App Forms" at bounding box center [393, 168] width 148 height 25
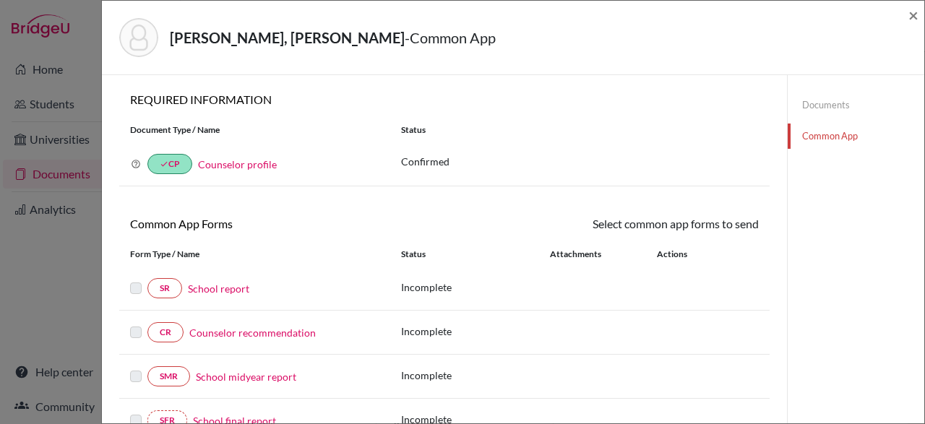
scroll to position [1, 0]
click at [917, 15] on span "×" at bounding box center [914, 14] width 10 height 21
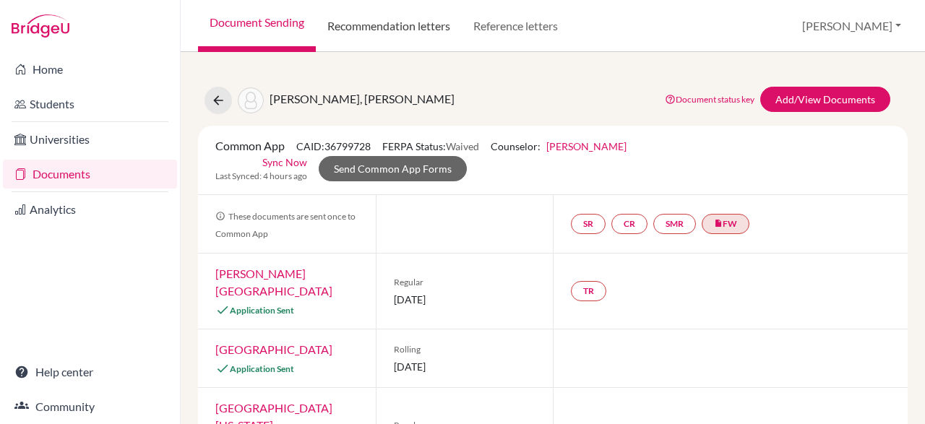
click at [359, 28] on link "Recommendation letters" at bounding box center [389, 26] width 146 height 52
click at [249, 28] on link "Document Sending" at bounding box center [257, 26] width 118 height 52
click at [54, 183] on link "Documents" at bounding box center [90, 174] width 174 height 29
click at [239, 27] on link "Document Sending" at bounding box center [257, 26] width 118 height 52
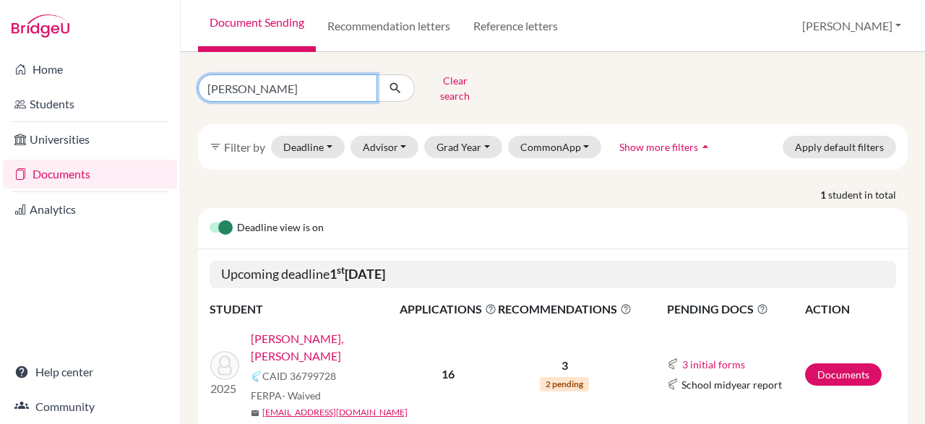
click at [323, 80] on input "[PERSON_NAME]" at bounding box center [287, 87] width 179 height 27
type input "C"
click at [594, 187] on p "1 student in total" at bounding box center [553, 194] width 732 height 15
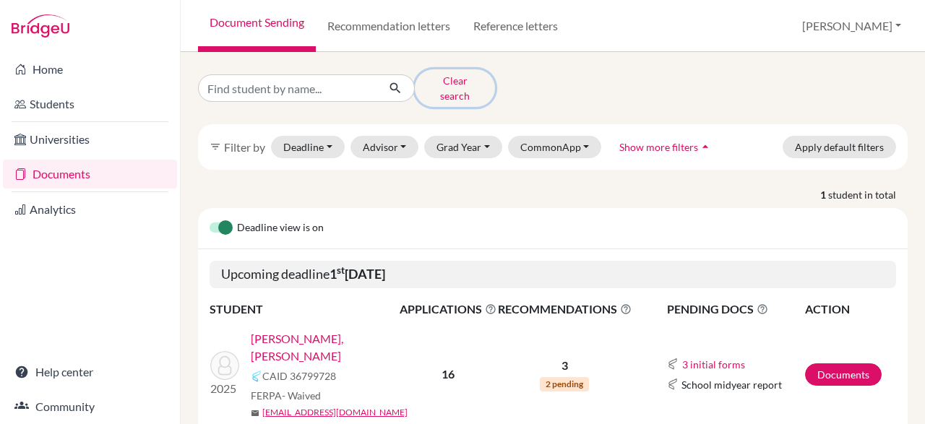
click at [458, 82] on button "Clear search" at bounding box center [455, 88] width 80 height 38
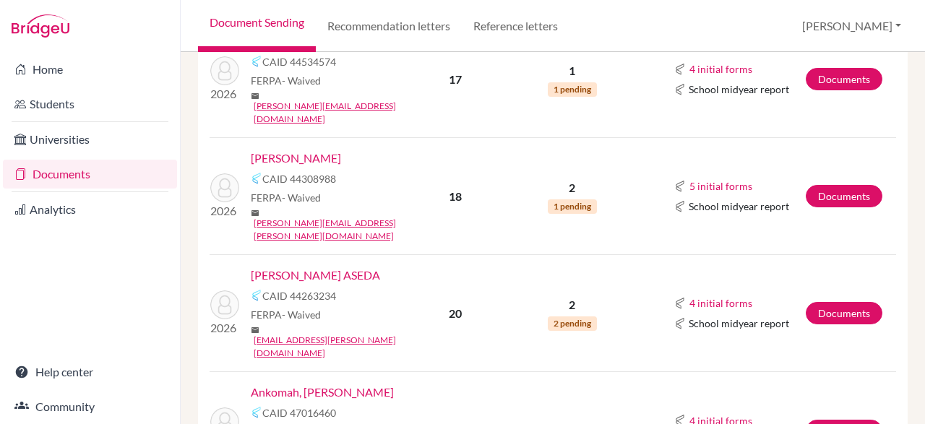
scroll to position [1396, 0]
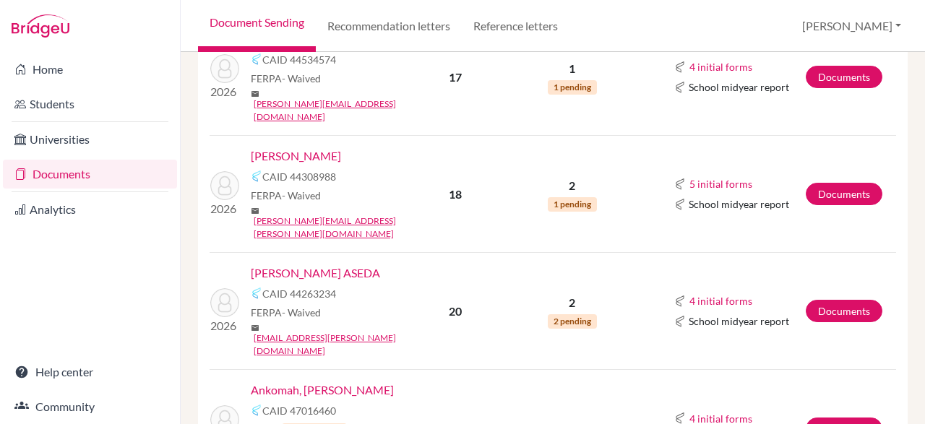
click at [279, 382] on link "Ankomah, [PERSON_NAME]" at bounding box center [322, 390] width 143 height 17
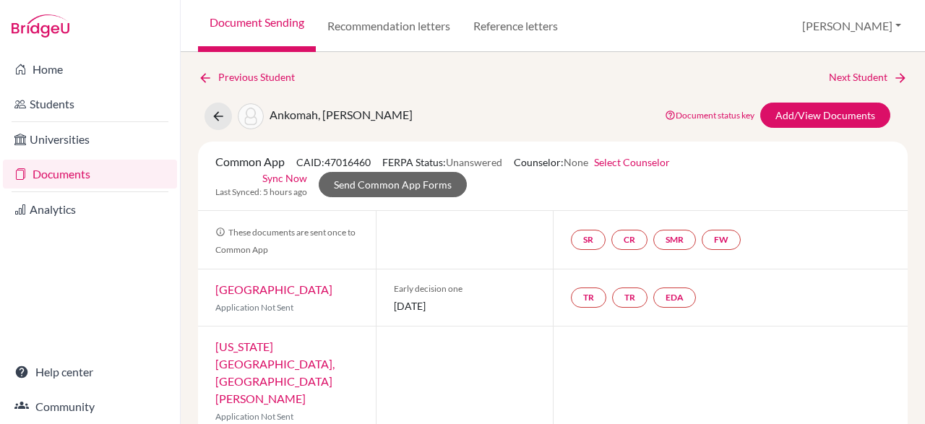
click at [858, 113] on link "Add/View Documents" at bounding box center [826, 115] width 130 height 25
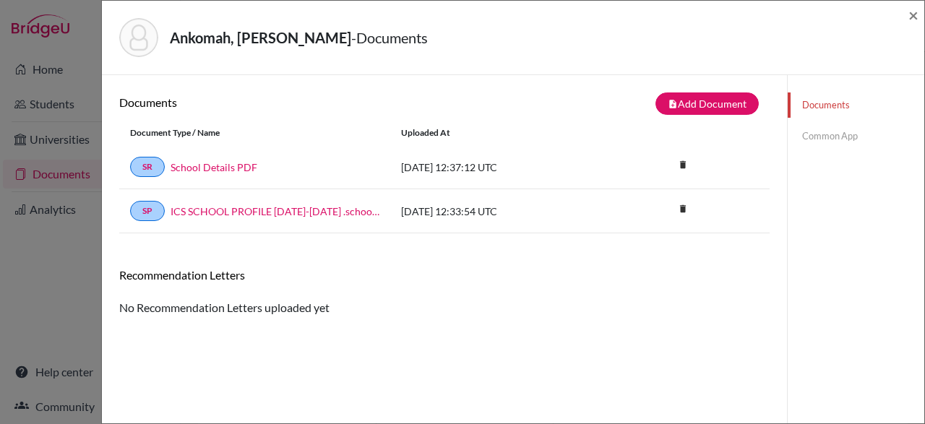
click at [840, 144] on link "Common App" at bounding box center [856, 136] width 137 height 25
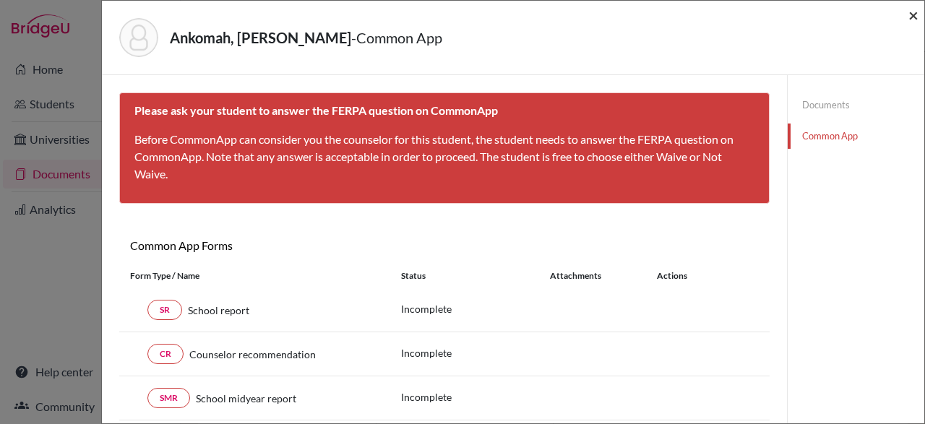
click at [919, 16] on span "×" at bounding box center [914, 14] width 10 height 21
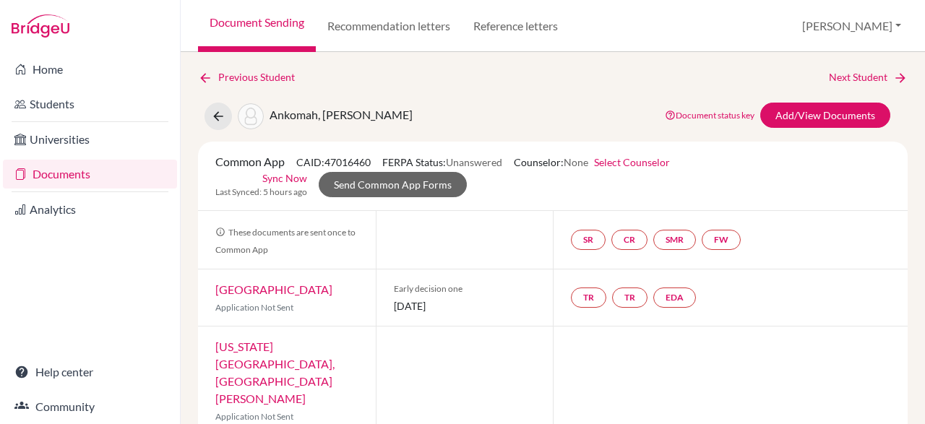
click at [241, 22] on link "Document Sending" at bounding box center [257, 26] width 118 height 52
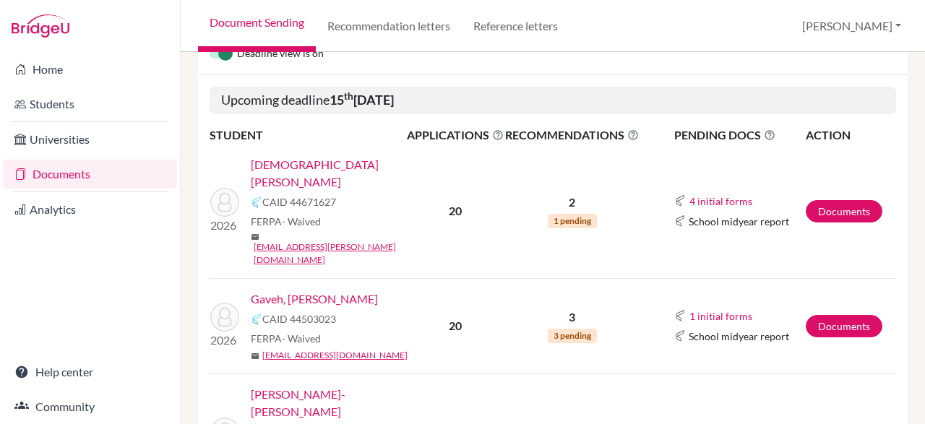
scroll to position [182, 0]
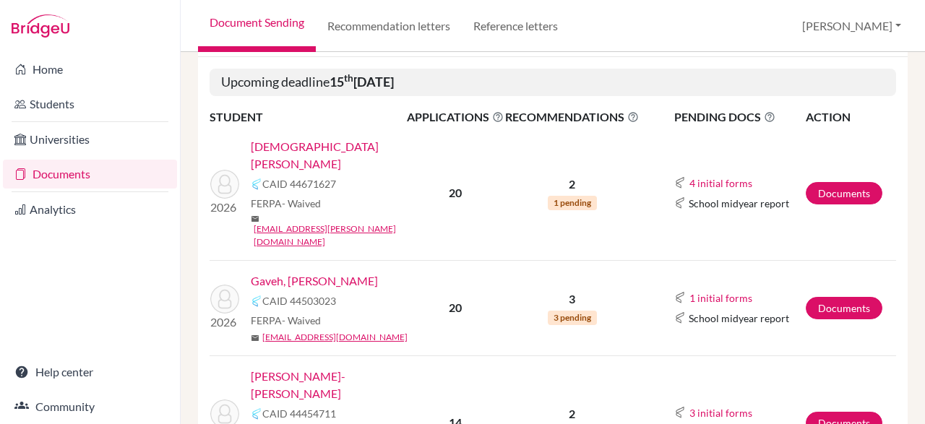
click at [361, 273] on link "Gaveh, [PERSON_NAME]" at bounding box center [314, 281] width 127 height 17
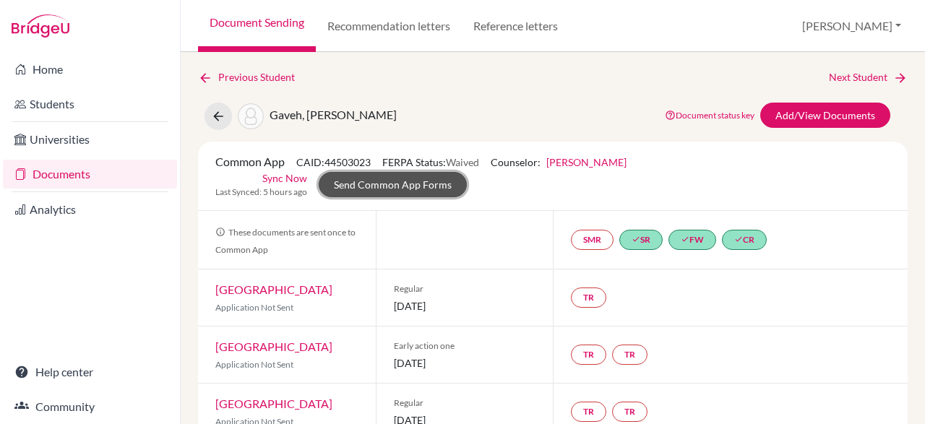
click at [467, 176] on link "Send Common App Forms" at bounding box center [393, 184] width 148 height 25
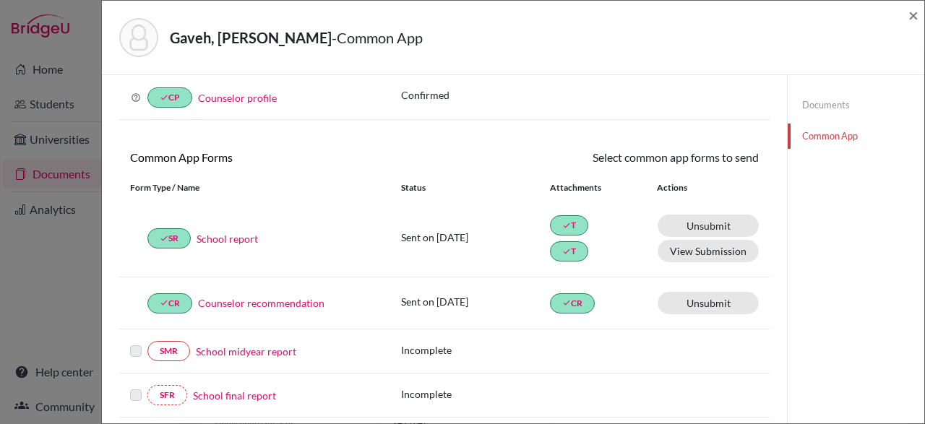
scroll to position [67, 0]
